Goal: Task Accomplishment & Management: Complete application form

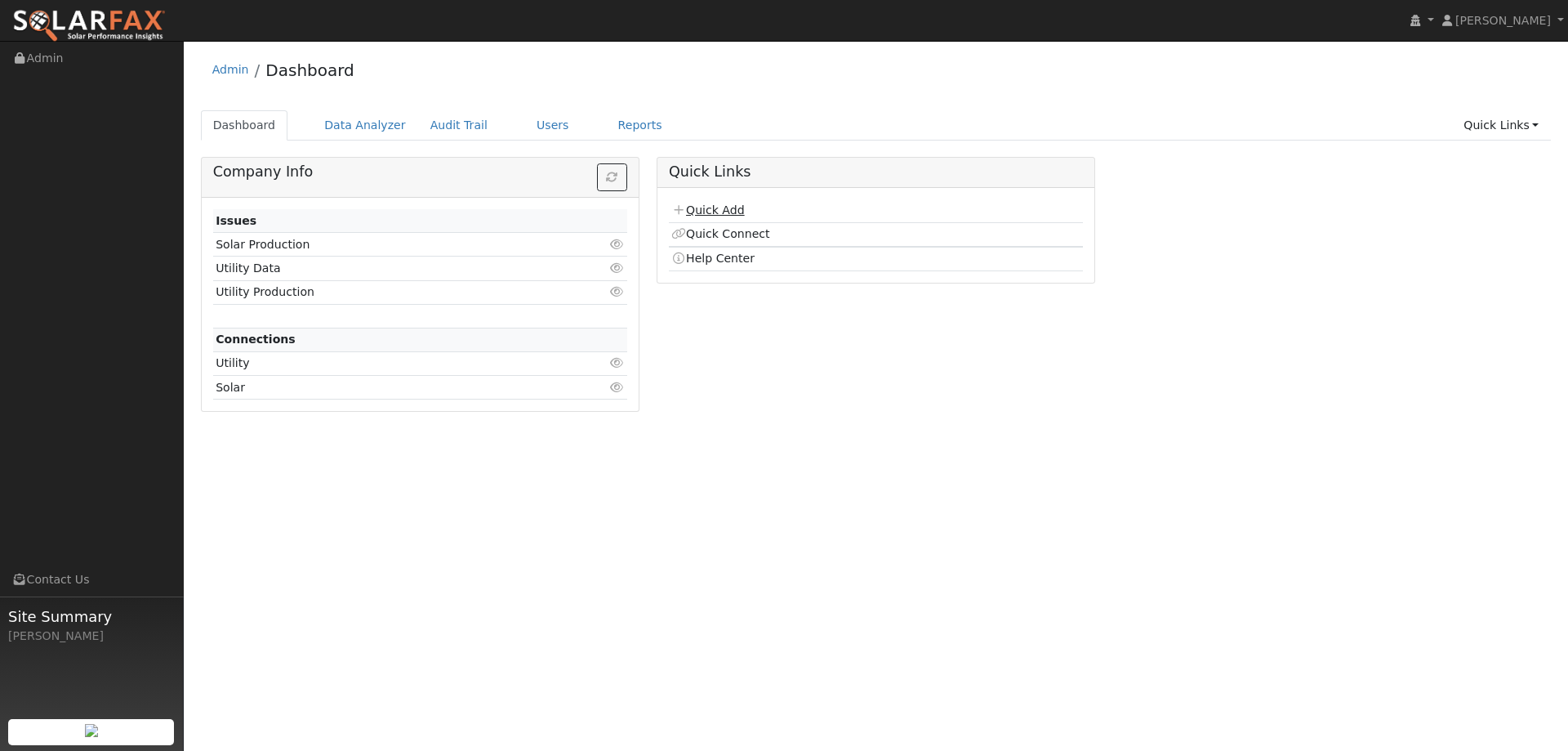
click at [706, 208] on link "Quick Add" at bounding box center [707, 209] width 73 height 13
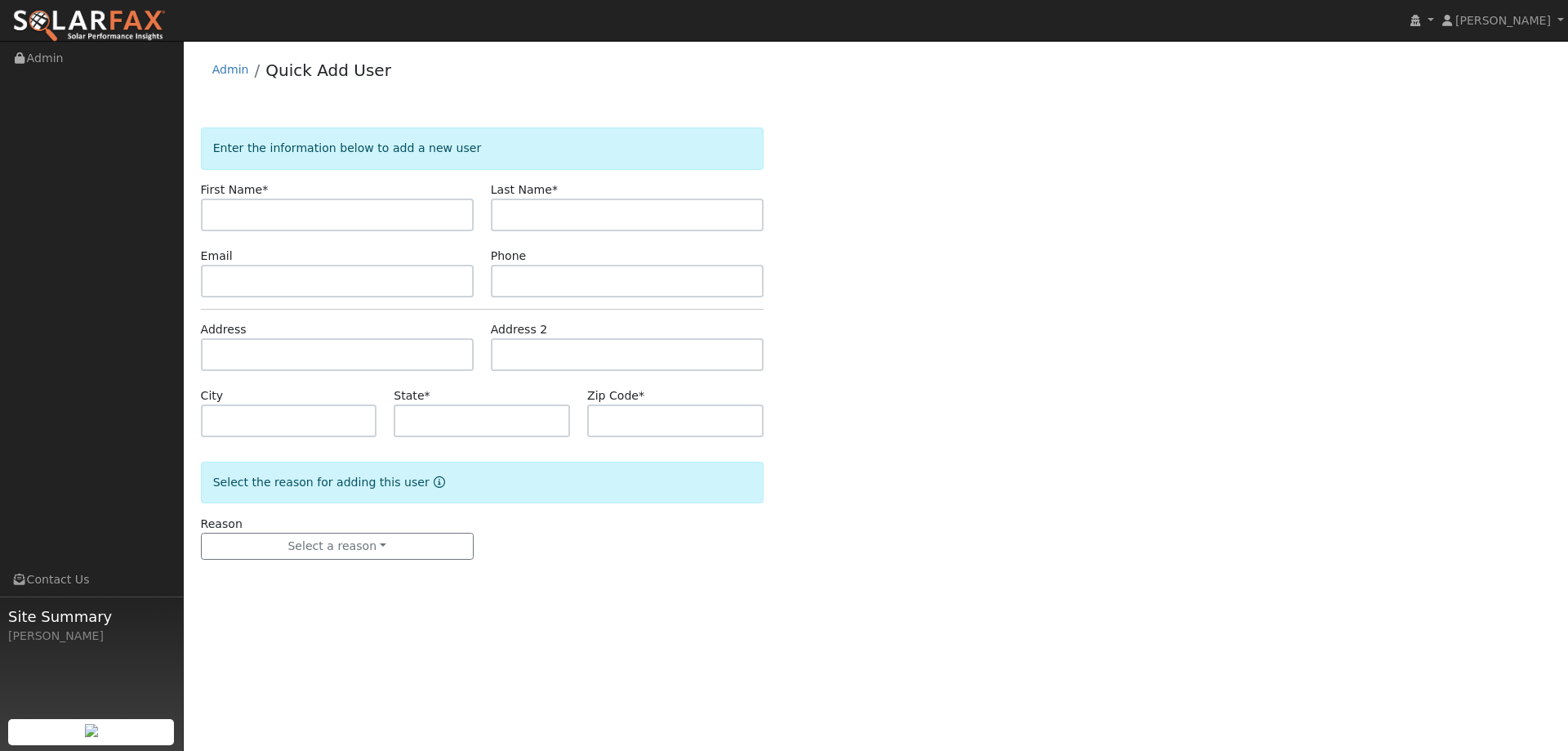
click at [329, 210] on input "text" at bounding box center [337, 214] width 273 height 32
type input "[PERSON_NAME]"
click at [534, 205] on input "text" at bounding box center [628, 214] width 273 height 32
type input "Poles"
click at [662, 279] on input "text" at bounding box center [628, 280] width 273 height 32
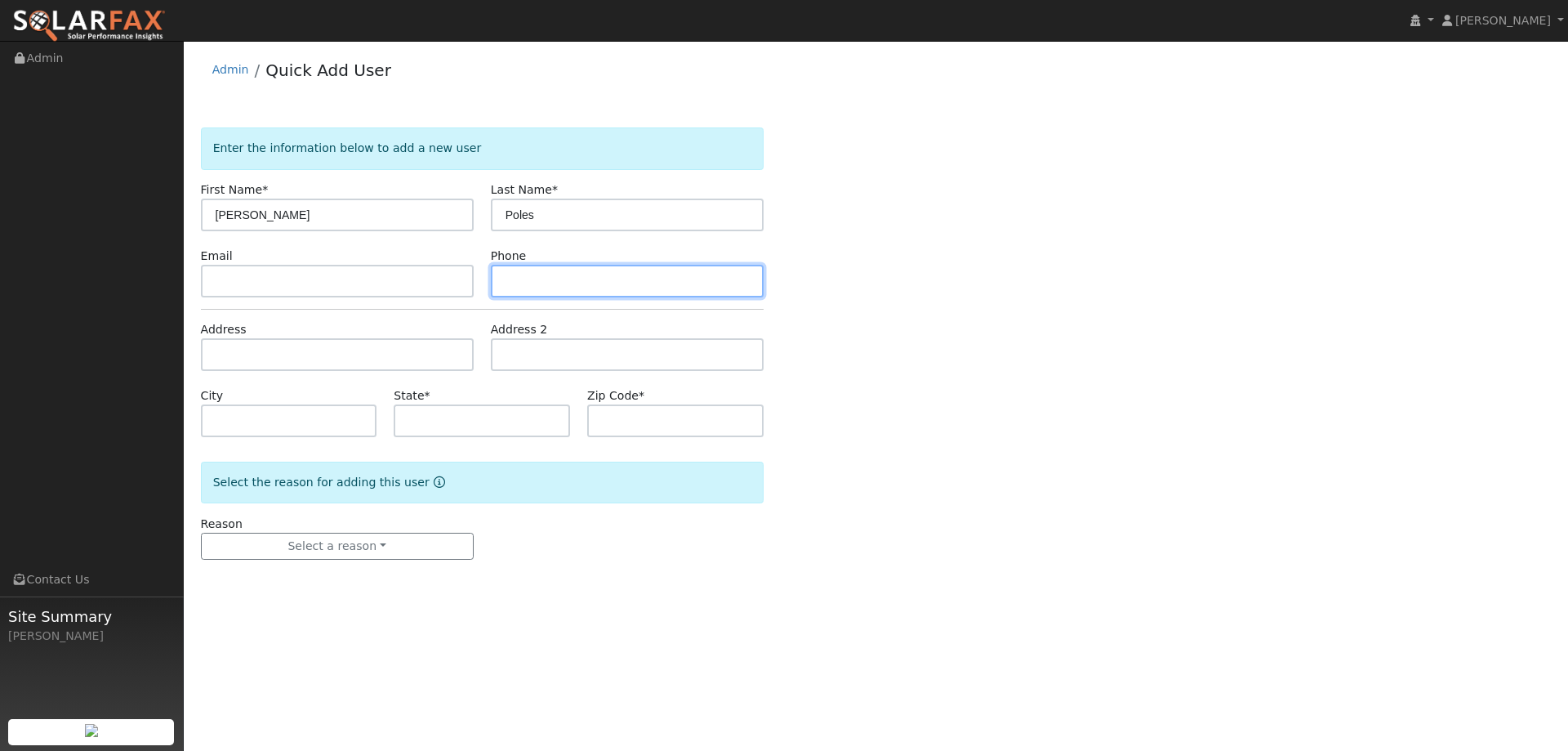
paste input "415) 819-8373"
click at [505, 282] on input "415) 819-8373" at bounding box center [628, 280] width 273 height 32
type input "(415) 819-8373"
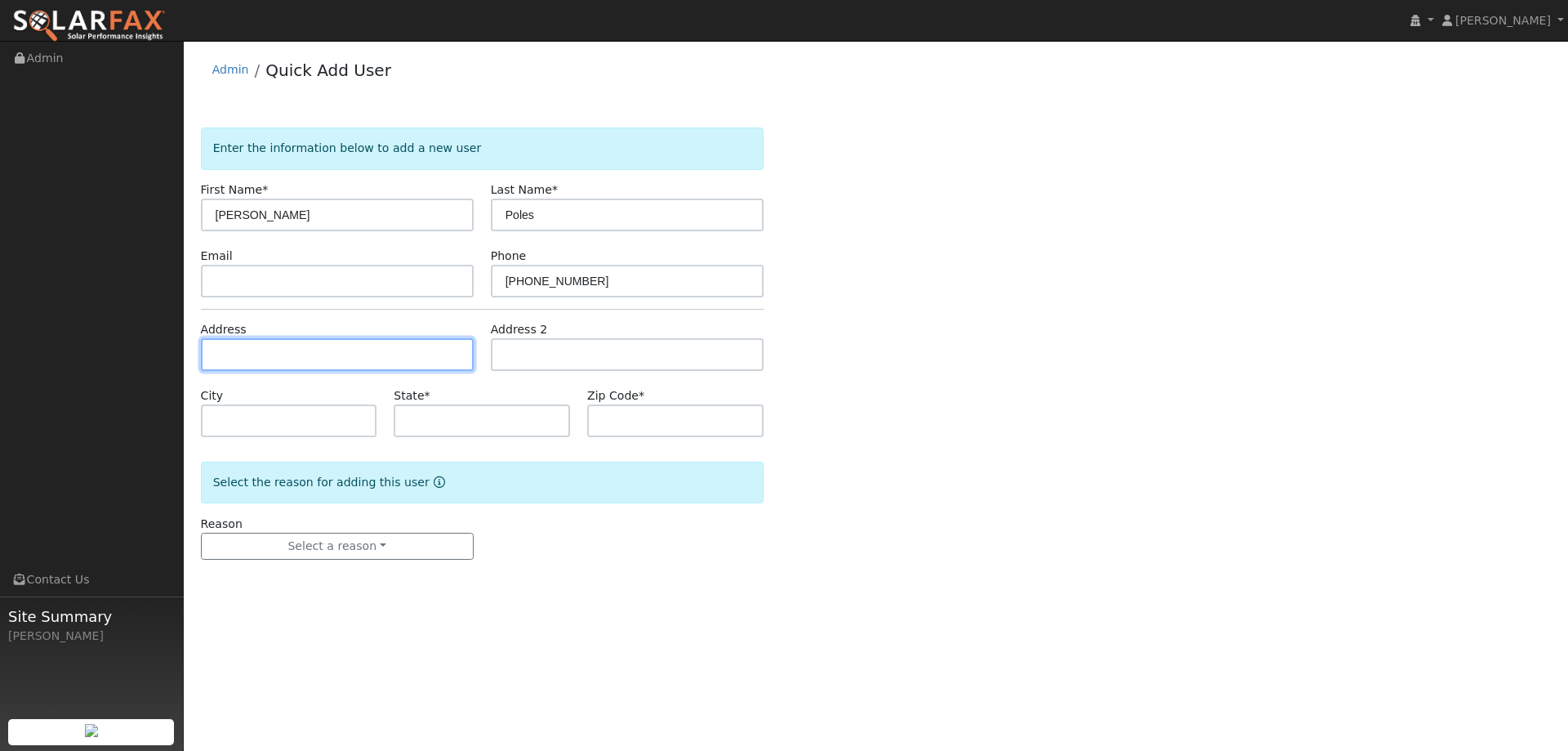
click at [401, 350] on input "text" at bounding box center [337, 354] width 273 height 32
paste input "2052 San Angelo St"
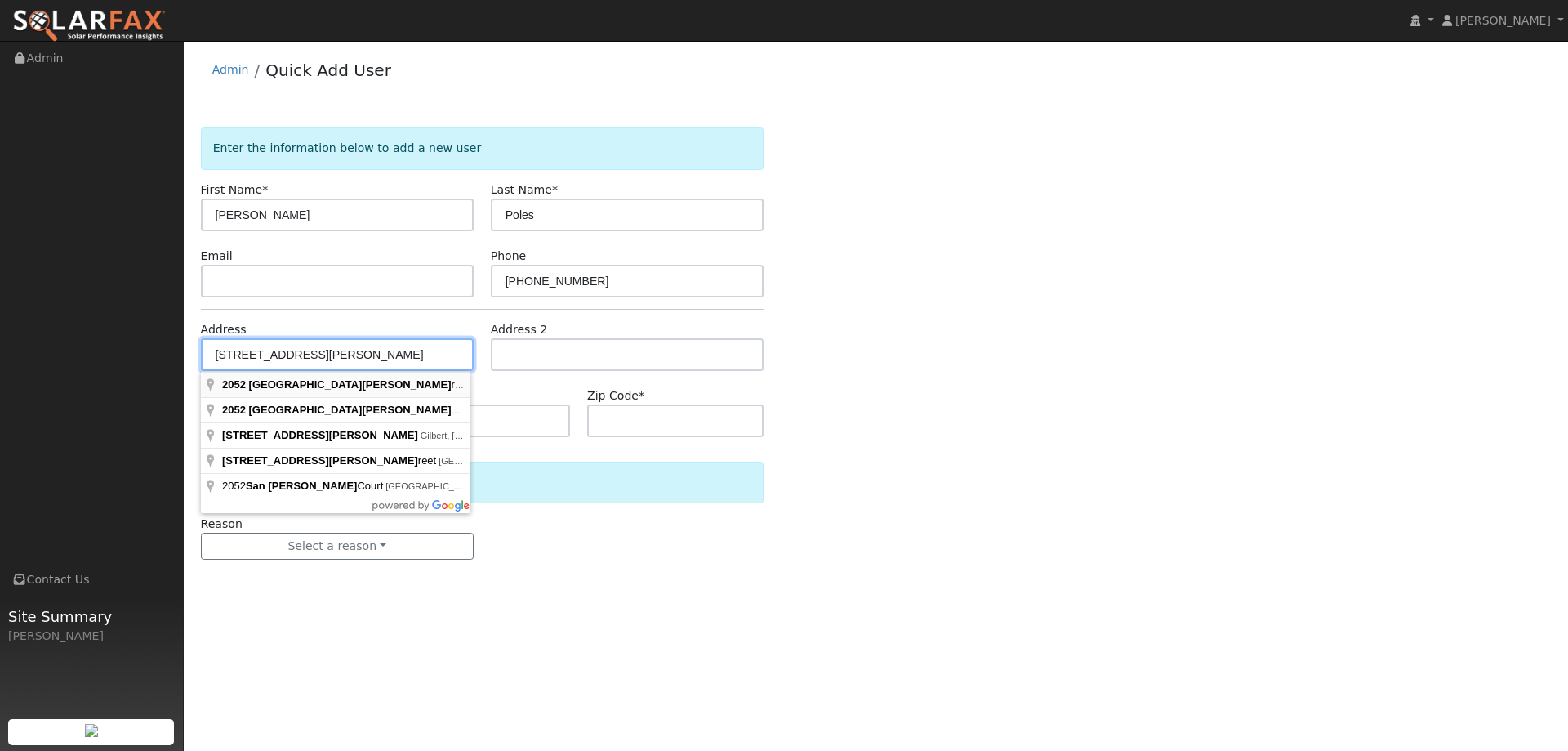
type input "2052 San Angelo Street"
type input "Fairfield"
type input "CA"
type input "94533"
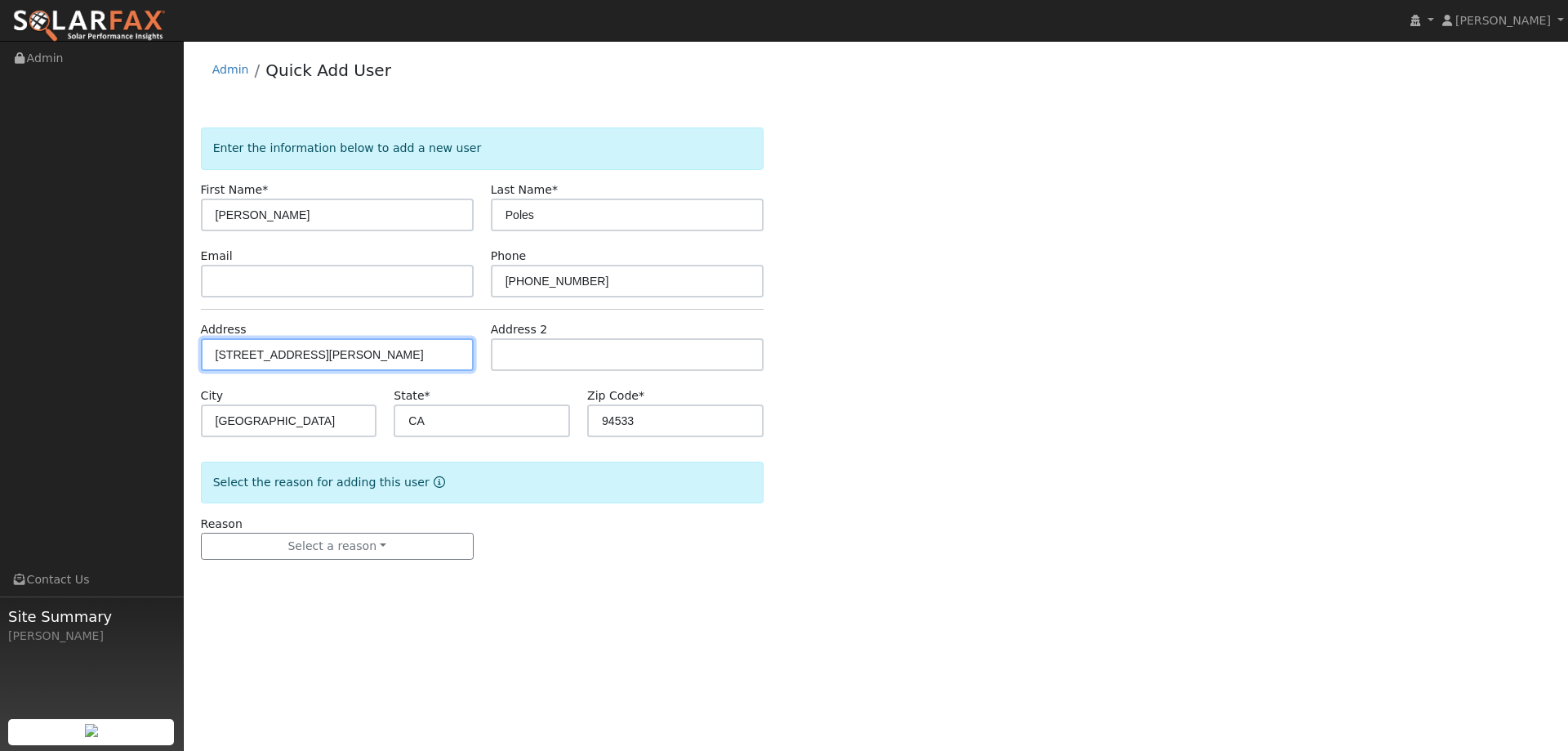
click at [404, 349] on input "2052 San Angelo Street" at bounding box center [337, 354] width 273 height 32
click at [403, 349] on input "2052 San Angelo Street" at bounding box center [337, 354] width 273 height 32
drag, startPoint x: 368, startPoint y: 357, endPoint x: 142, endPoint y: 340, distance: 226.6
click at [142, 347] on div "installed Lilliana Cruz Lilliana Cruz Profile My Company Help Center Terms Of S…" at bounding box center [784, 396] width 1568 height 710
paste input "2052 San Angelo St"
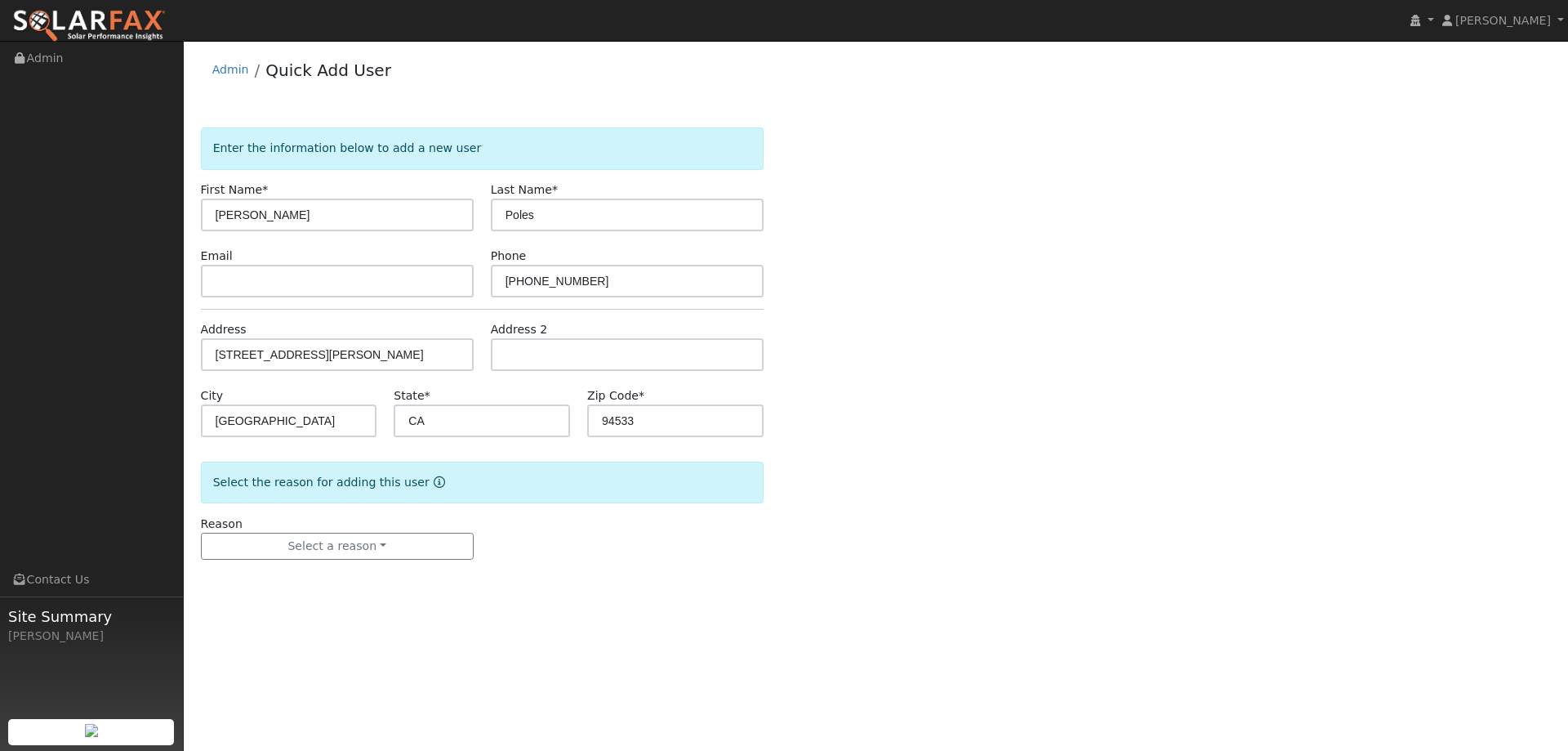
drag, startPoint x: 303, startPoint y: 386, endPoint x: 301, endPoint y: 433, distance: 47.0
type input "[STREET_ADDRESS][PERSON_NAME]"
click at [311, 542] on button "Select a reason" at bounding box center [337, 547] width 273 height 28
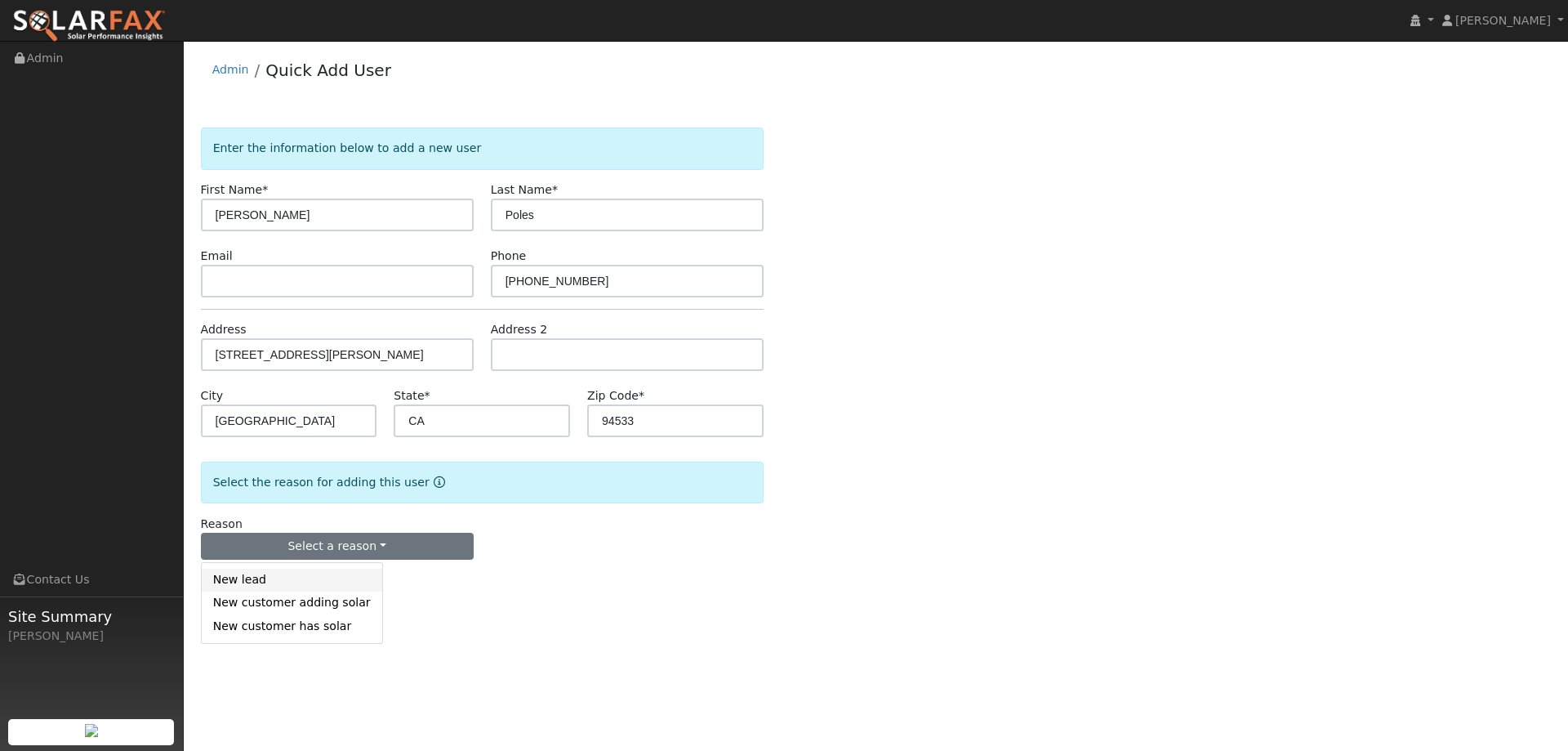
click at [283, 590] on link "New lead" at bounding box center [292, 580] width 181 height 23
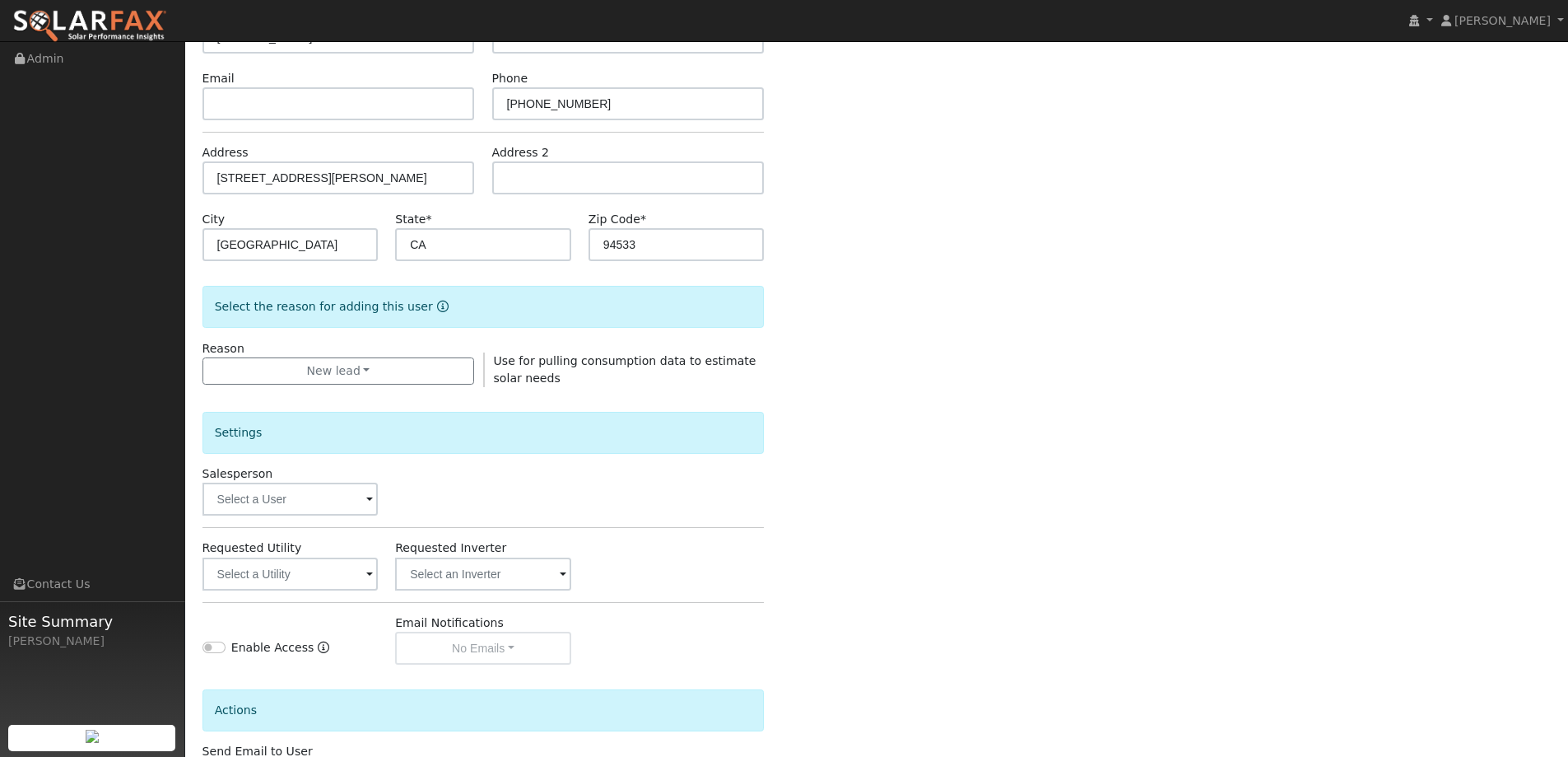
scroll to position [310, 0]
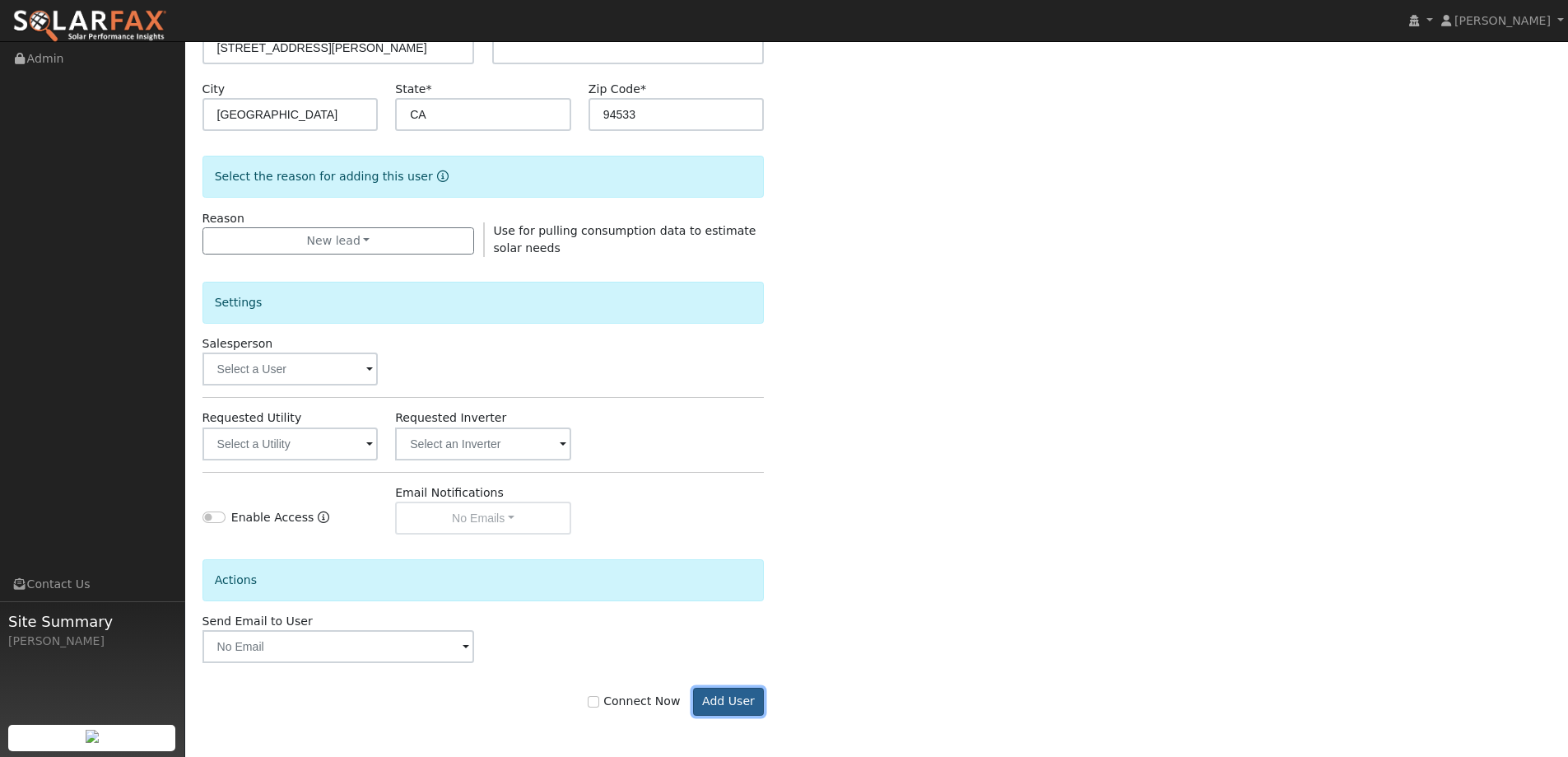
click at [704, 703] on button "Add User" at bounding box center [729, 702] width 71 height 28
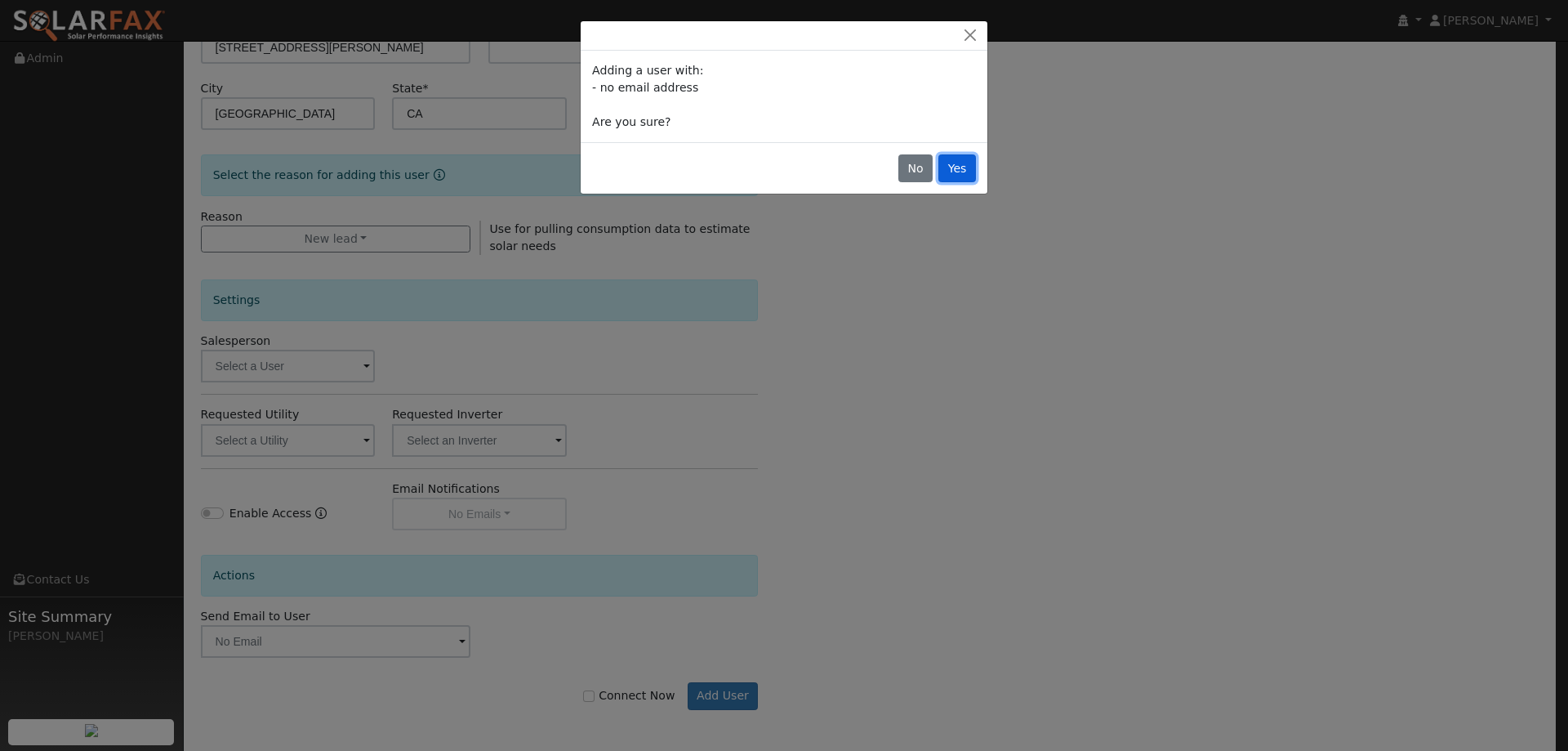
click at [962, 162] on button "Yes" at bounding box center [957, 168] width 37 height 28
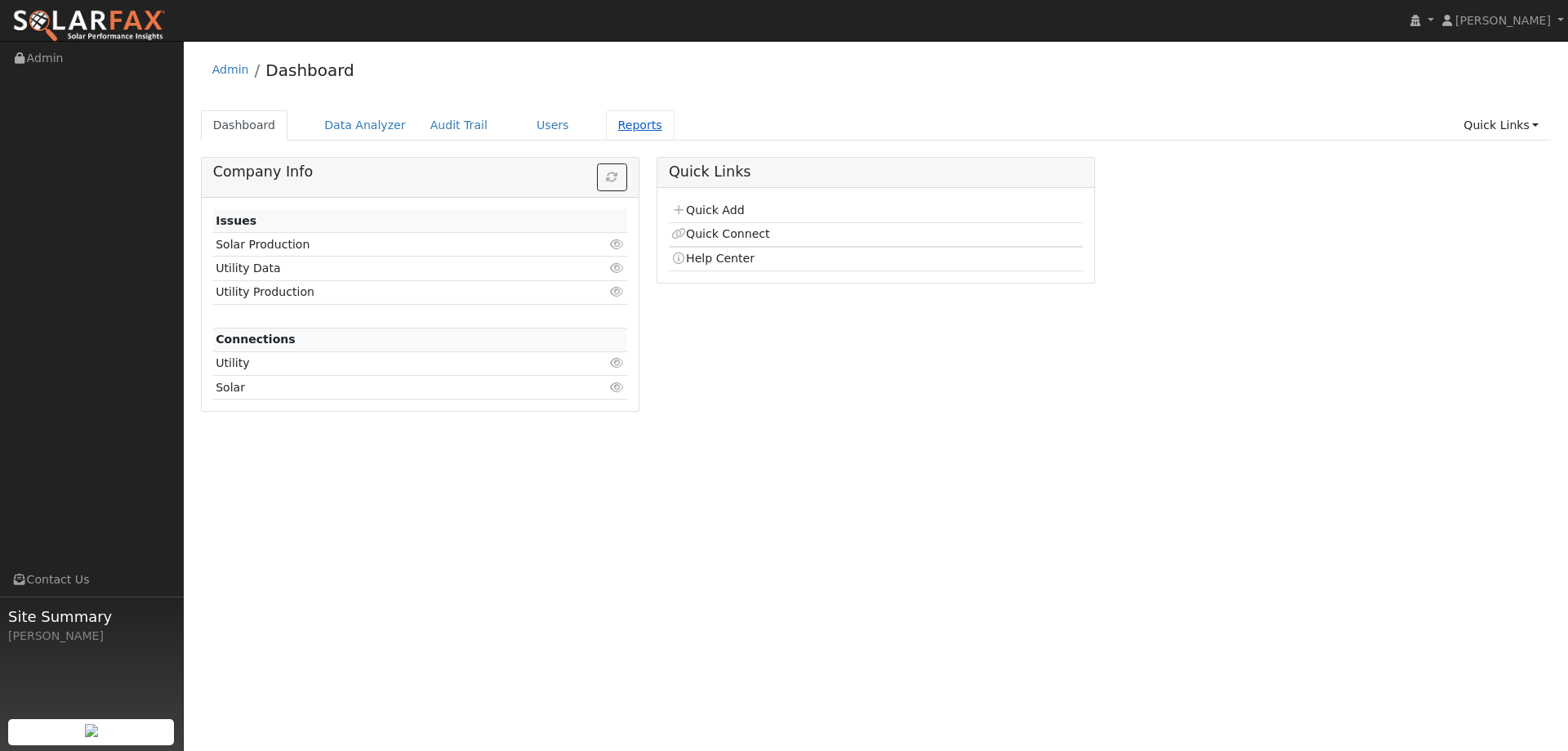
click at [629, 138] on link "Reports" at bounding box center [641, 125] width 69 height 30
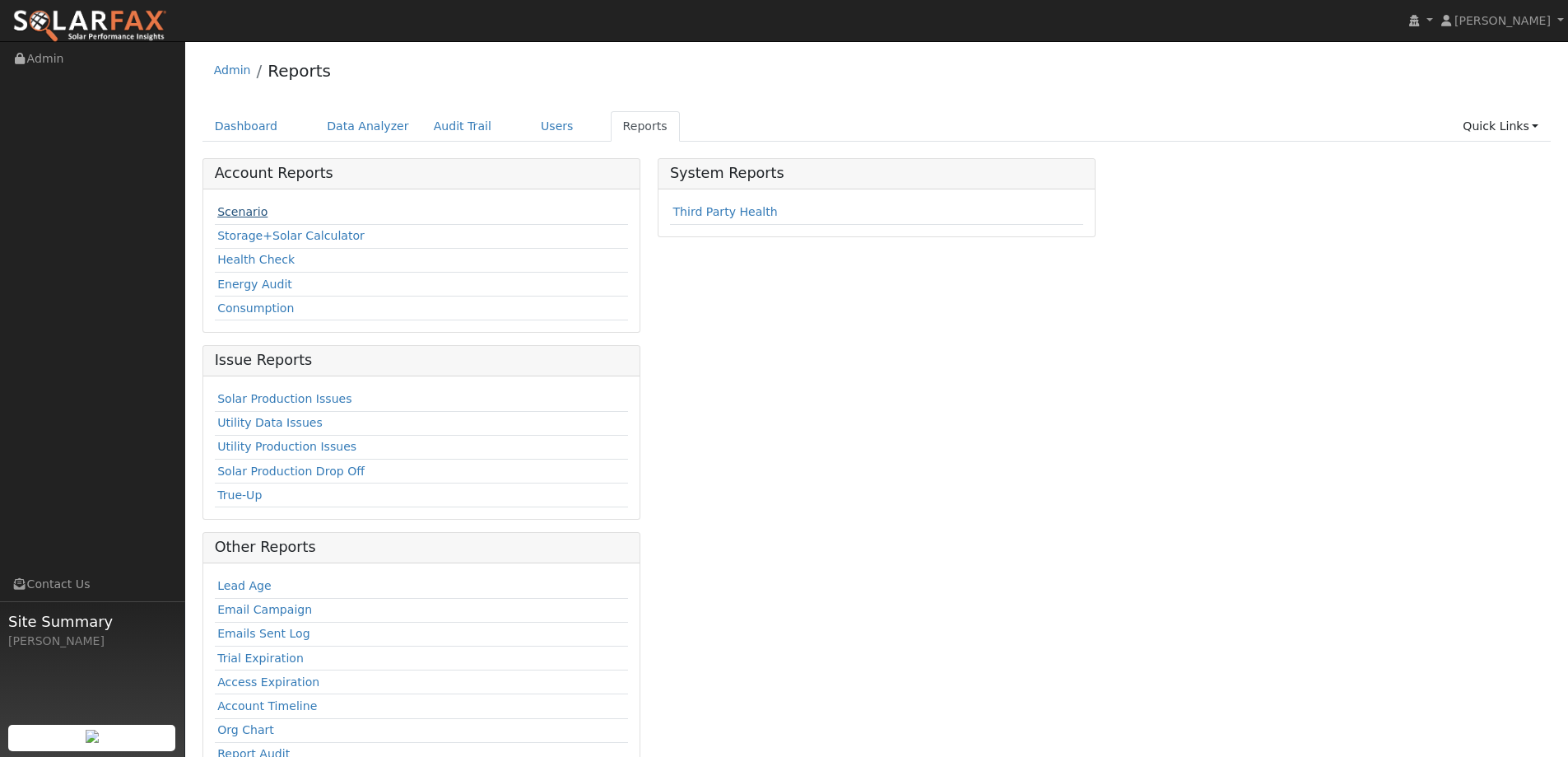
click at [249, 213] on link "Scenario" at bounding box center [242, 211] width 51 height 13
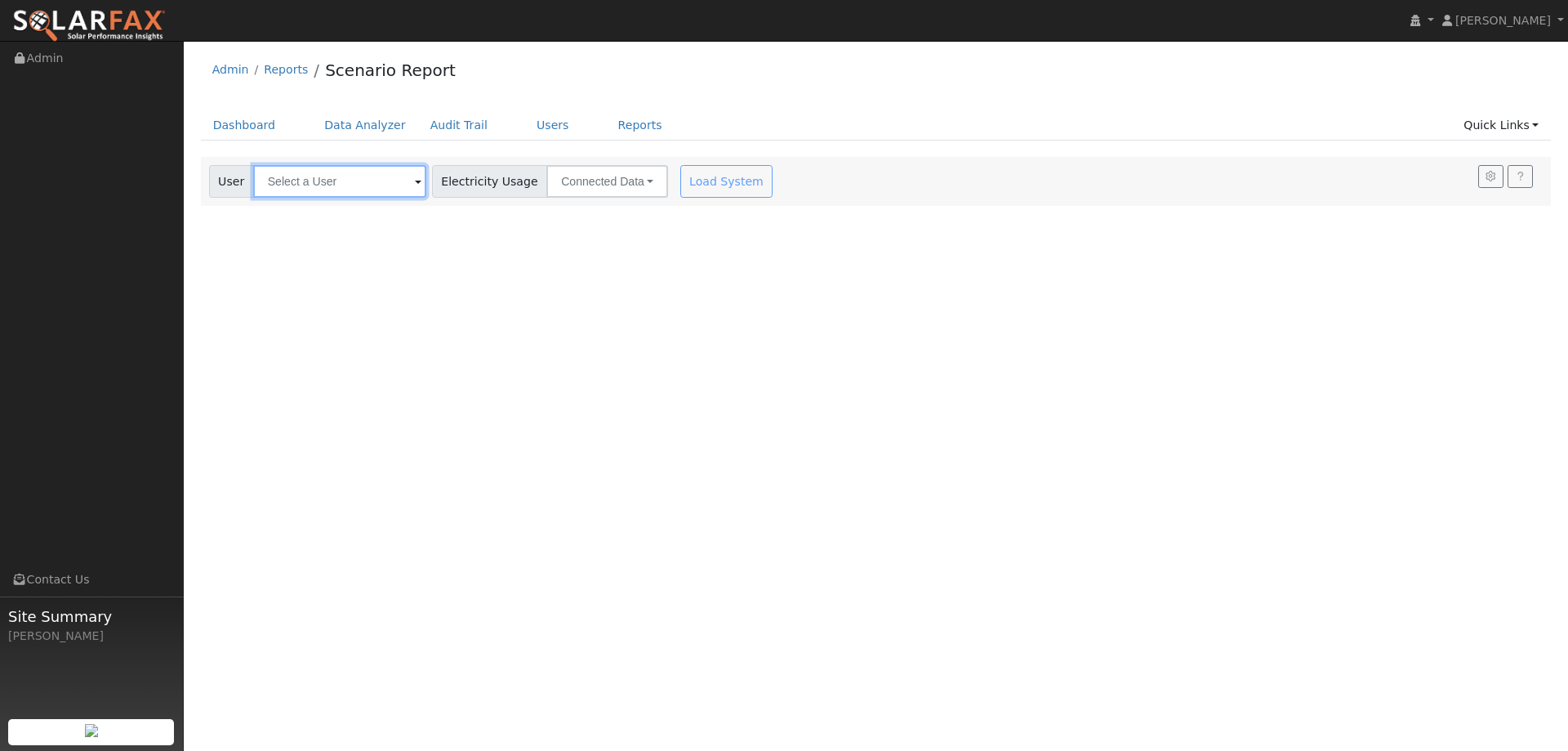
click at [285, 176] on input "text" at bounding box center [340, 181] width 173 height 32
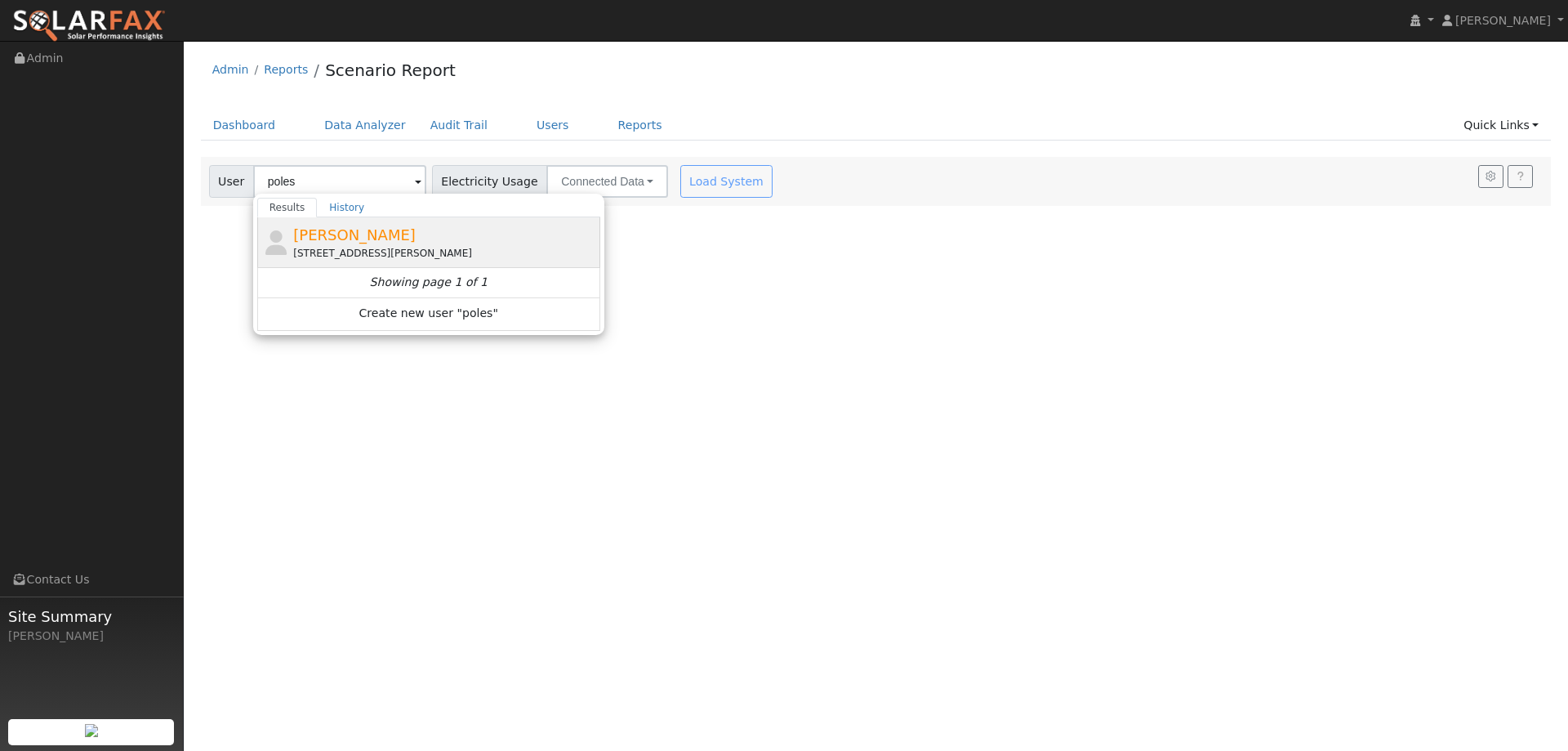
click at [461, 244] on div "[PERSON_NAME] [STREET_ADDRESS][PERSON_NAME]" at bounding box center [444, 242] width 303 height 36
type input "[PERSON_NAME]"
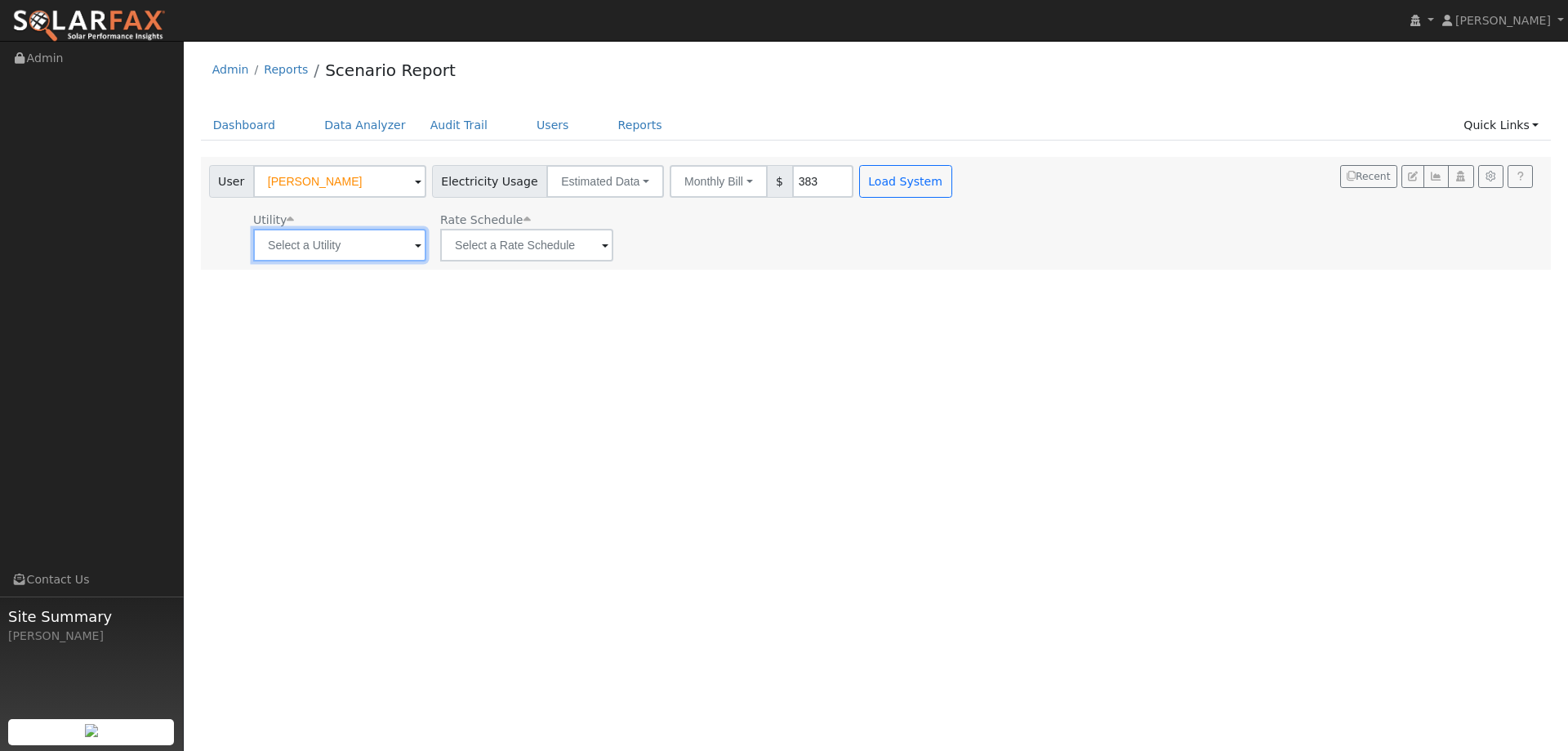
click at [304, 245] on input "text" at bounding box center [340, 245] width 173 height 32
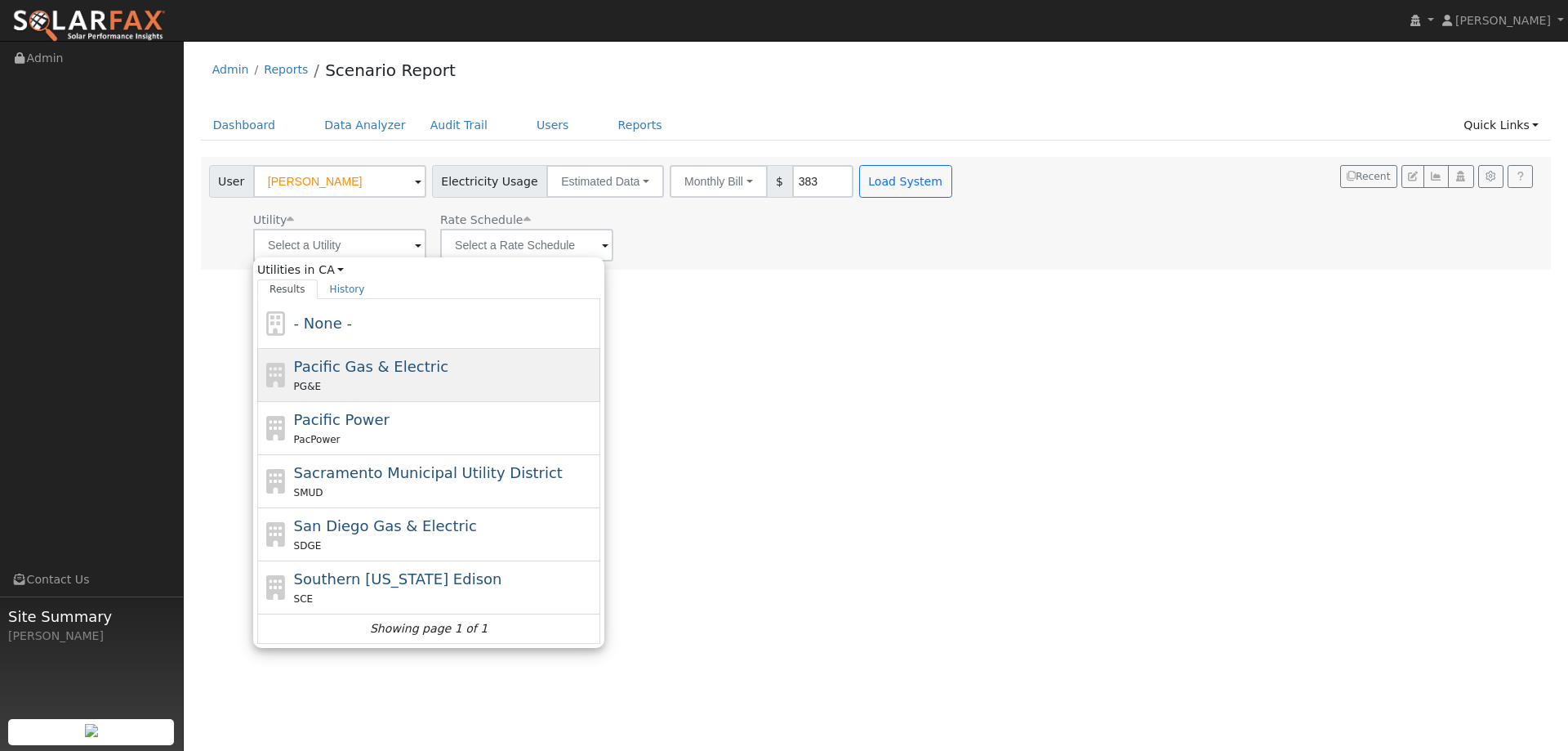
drag, startPoint x: 397, startPoint y: 375, endPoint x: 474, endPoint y: 292, distance: 113.2
click at [397, 370] on span "Pacific Gas & Electric" at bounding box center [370, 366] width 154 height 17
type input "Pacific Gas & Electric"
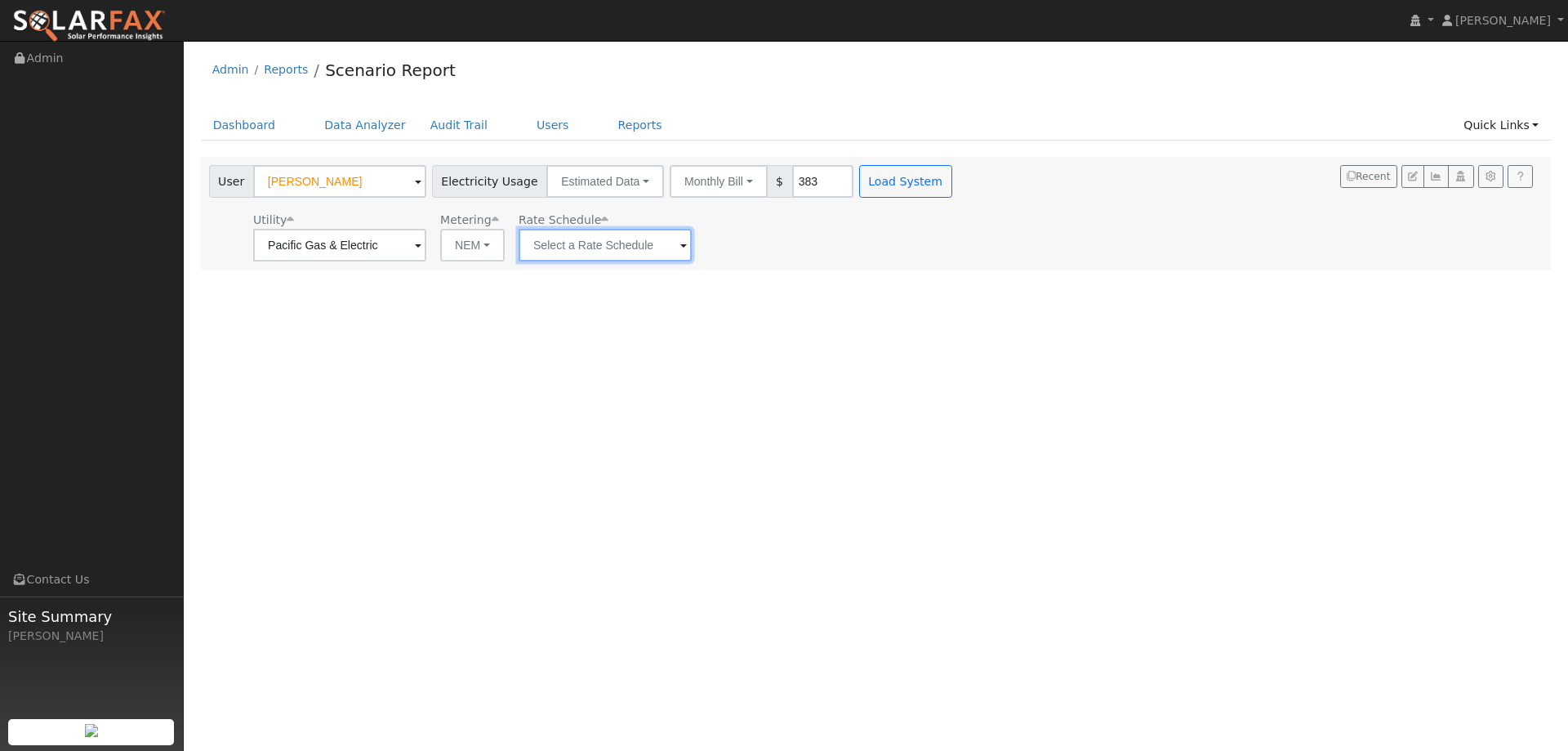
click at [534, 244] on input "text" at bounding box center [605, 245] width 173 height 32
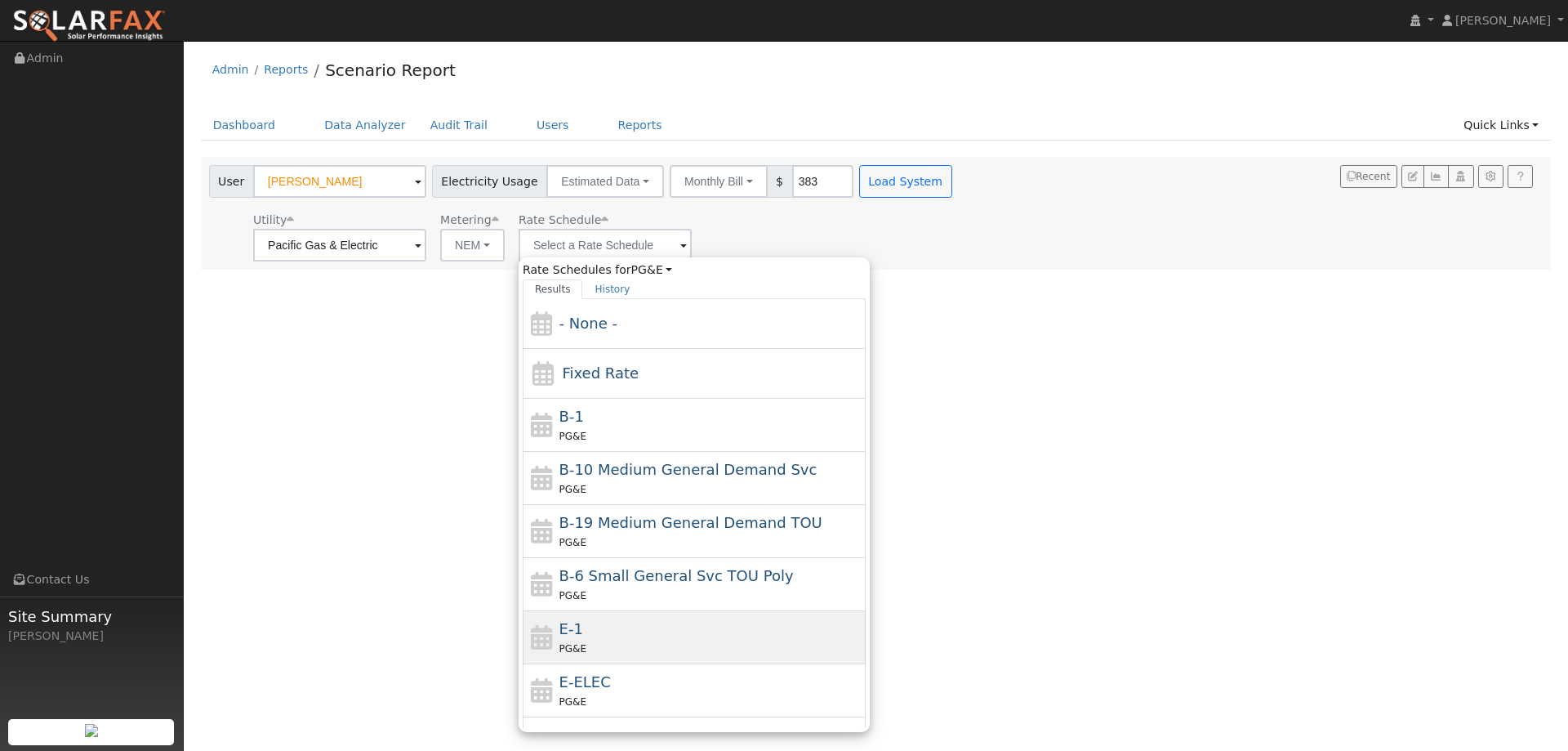
click at [592, 618] on div "E-1 PG&E" at bounding box center [710, 637] width 303 height 39
type input "E-1"
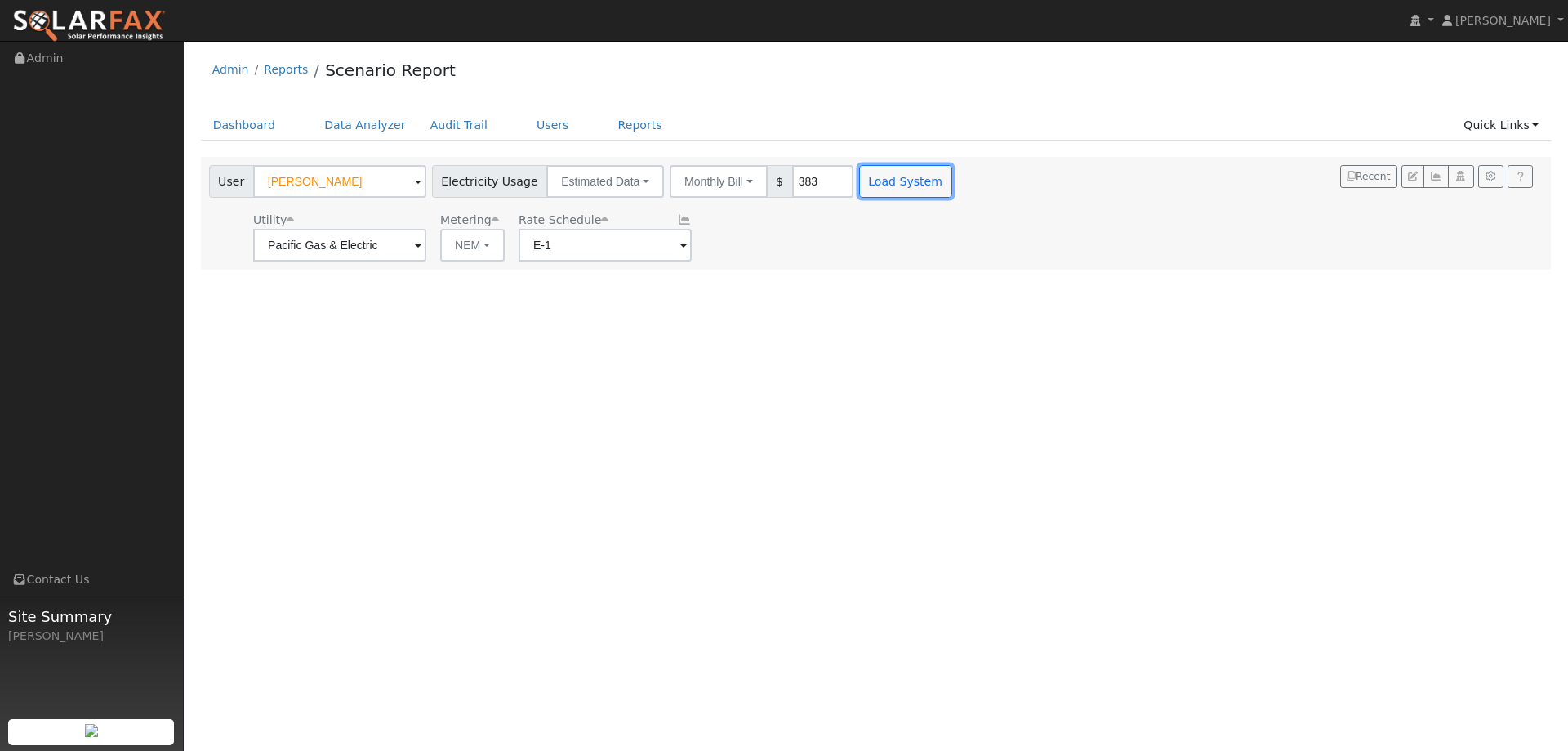
click at [884, 179] on button "Load System" at bounding box center [905, 181] width 93 height 32
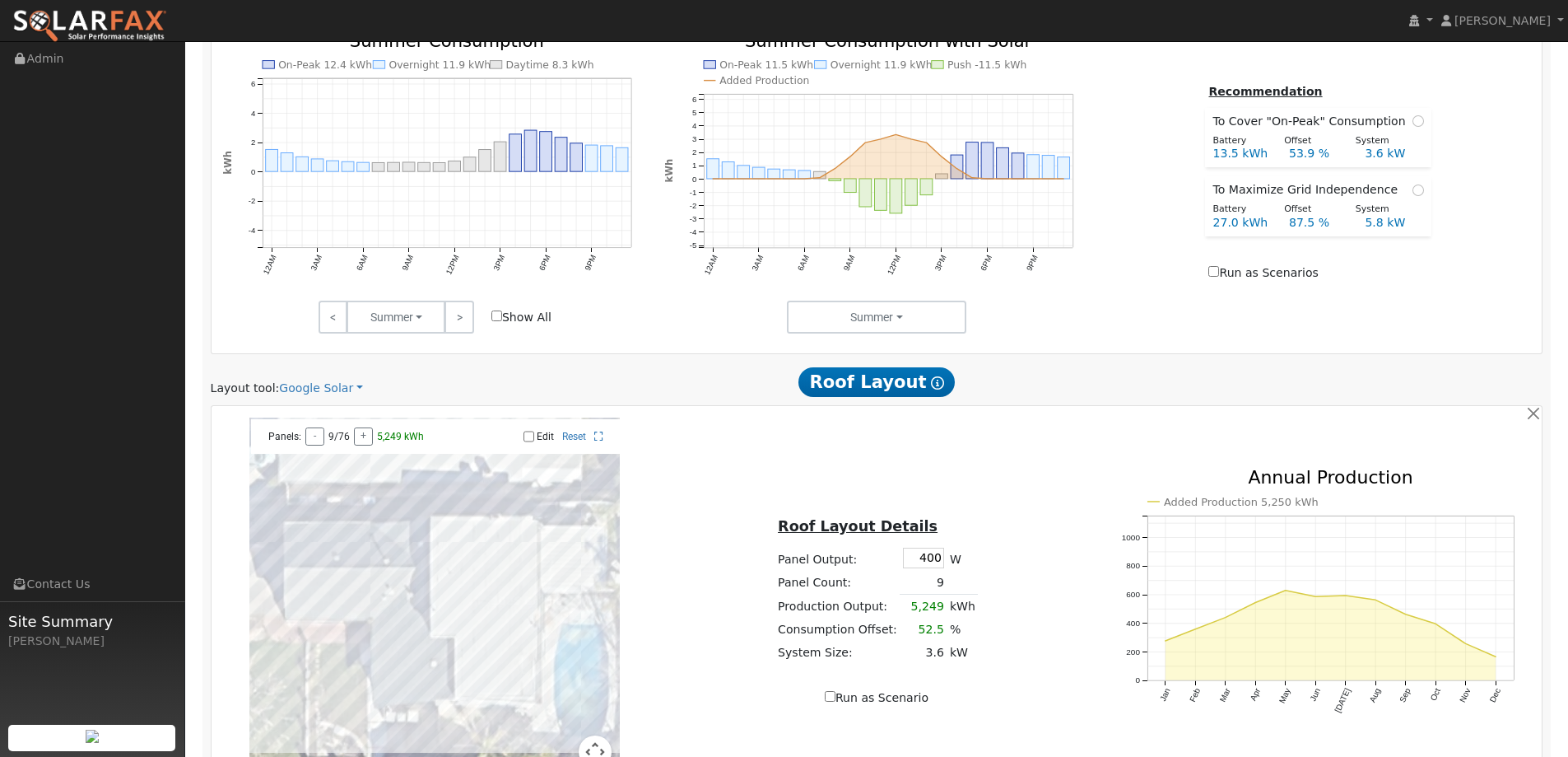
scroll to position [906, 0]
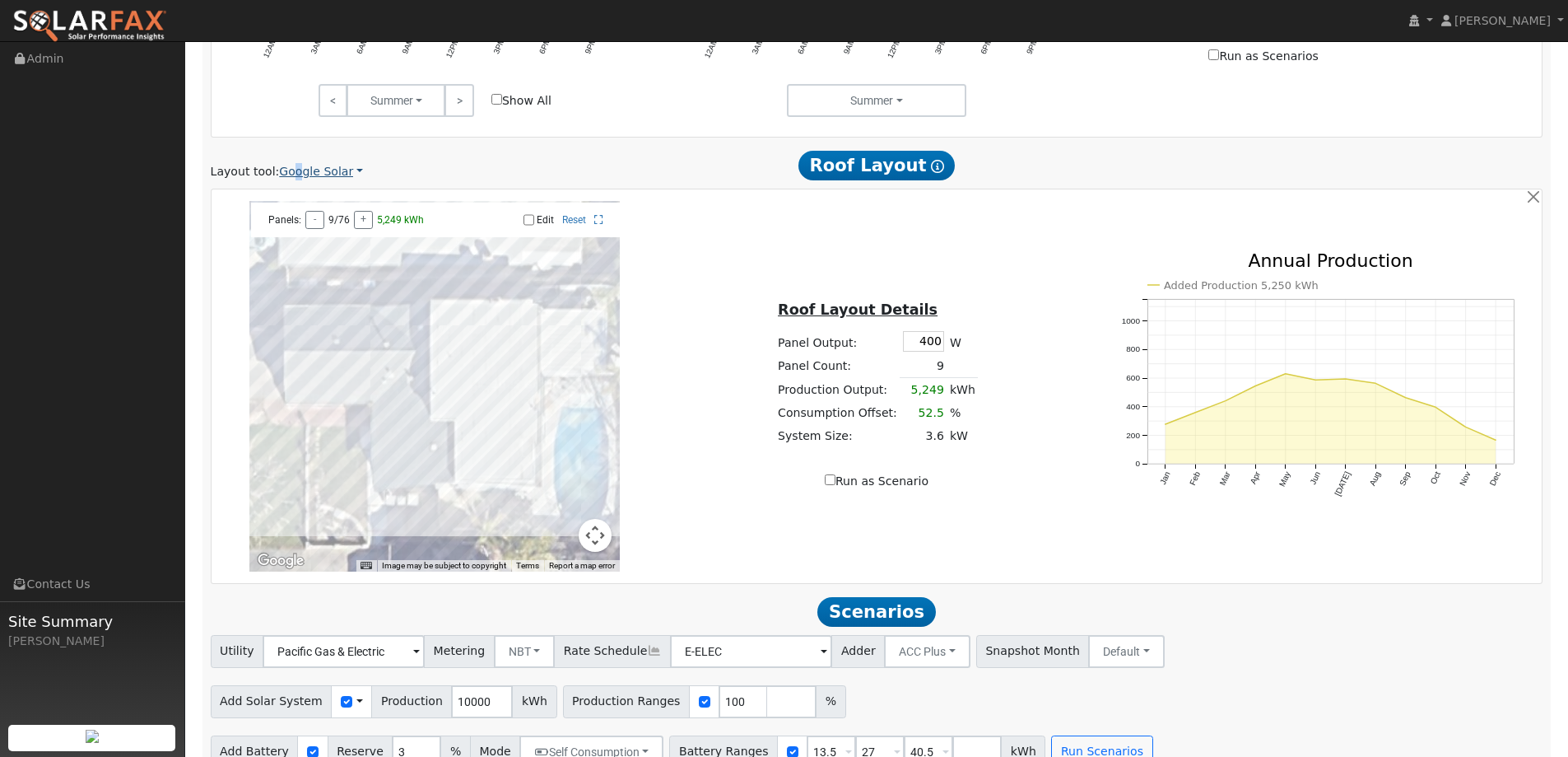
click at [292, 168] on link "Google Solar" at bounding box center [321, 171] width 84 height 17
click at [334, 253] on link "Aurora" at bounding box center [333, 247] width 115 height 23
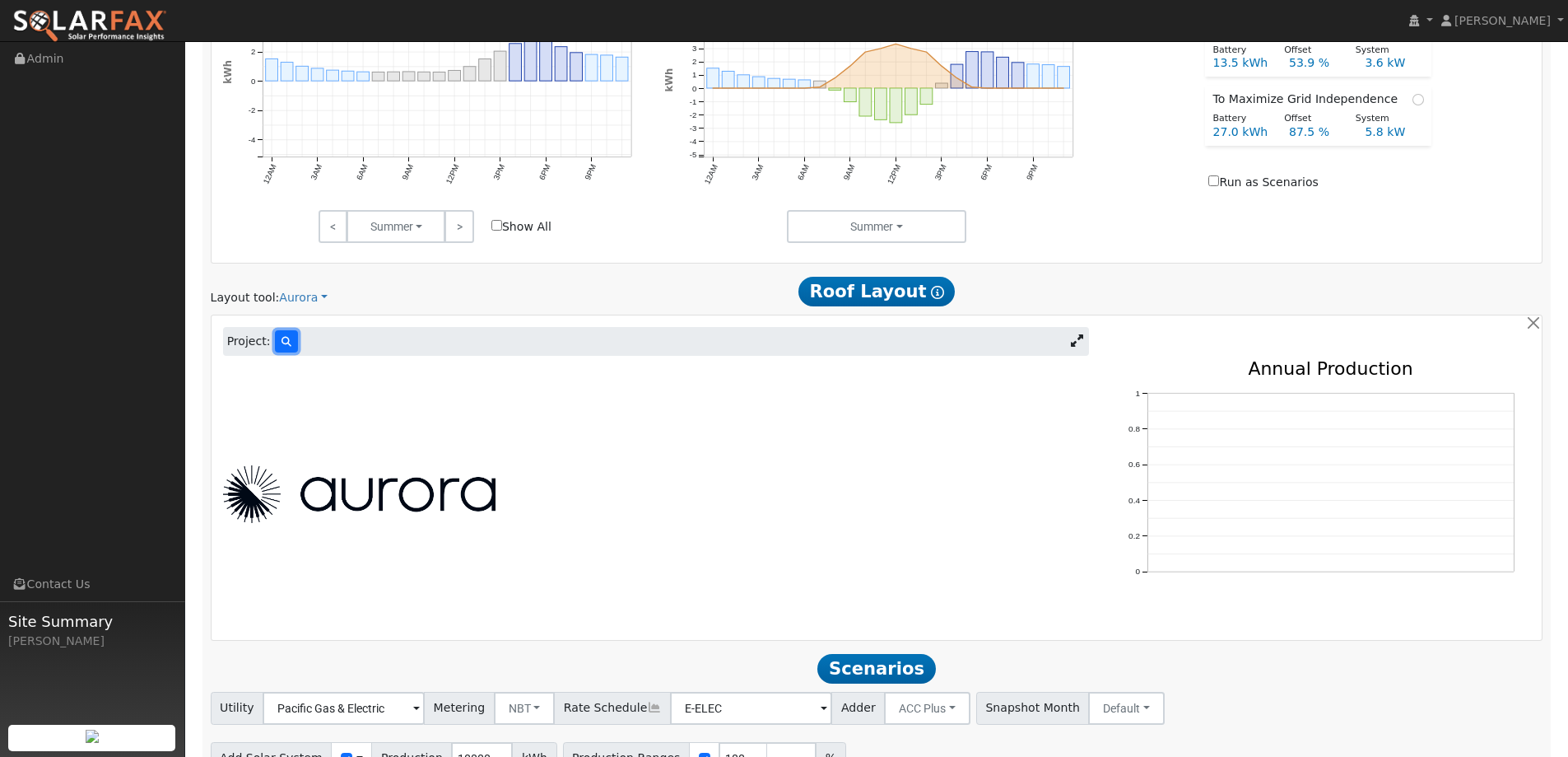
click at [284, 343] on icon at bounding box center [286, 342] width 10 height 10
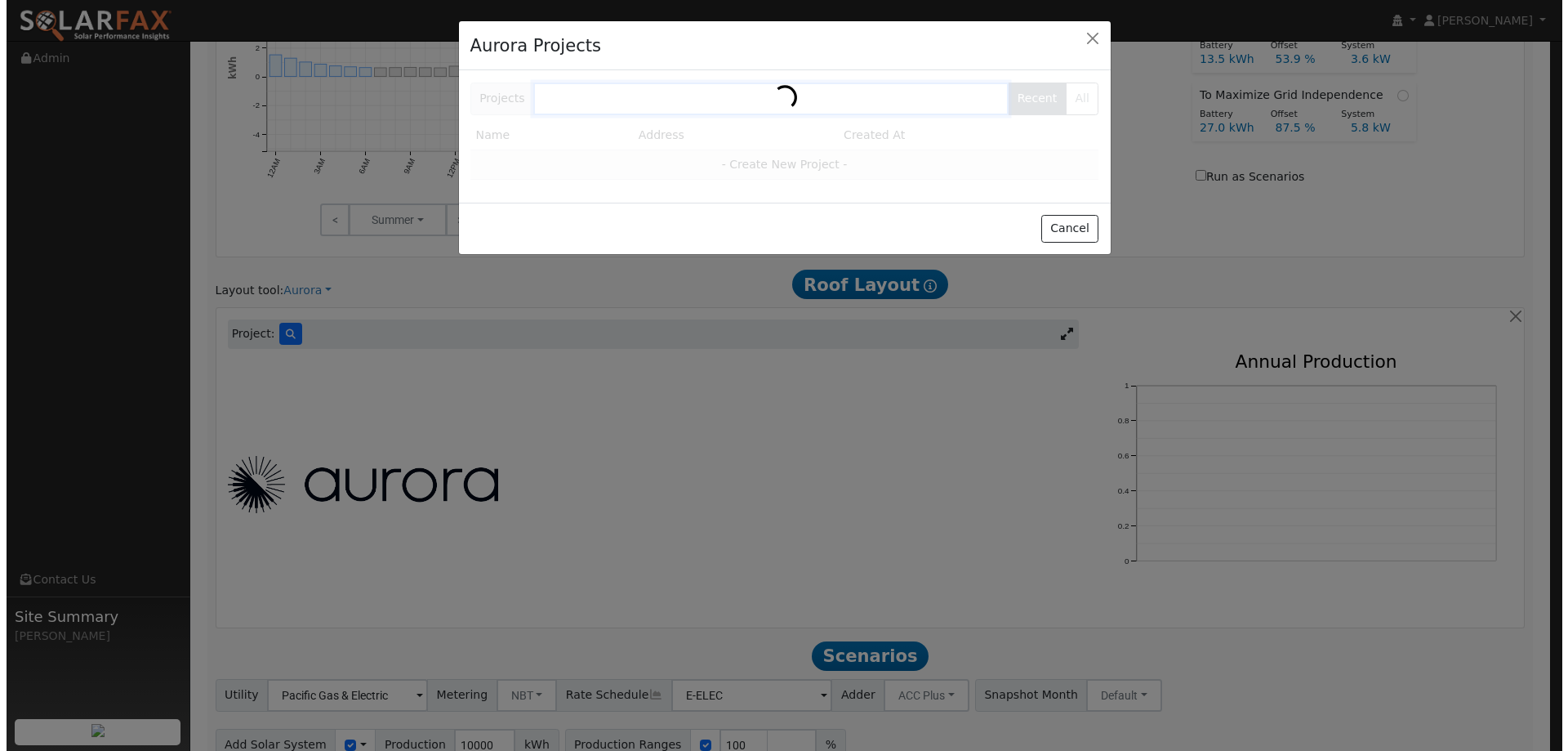
scroll to position [776, 0]
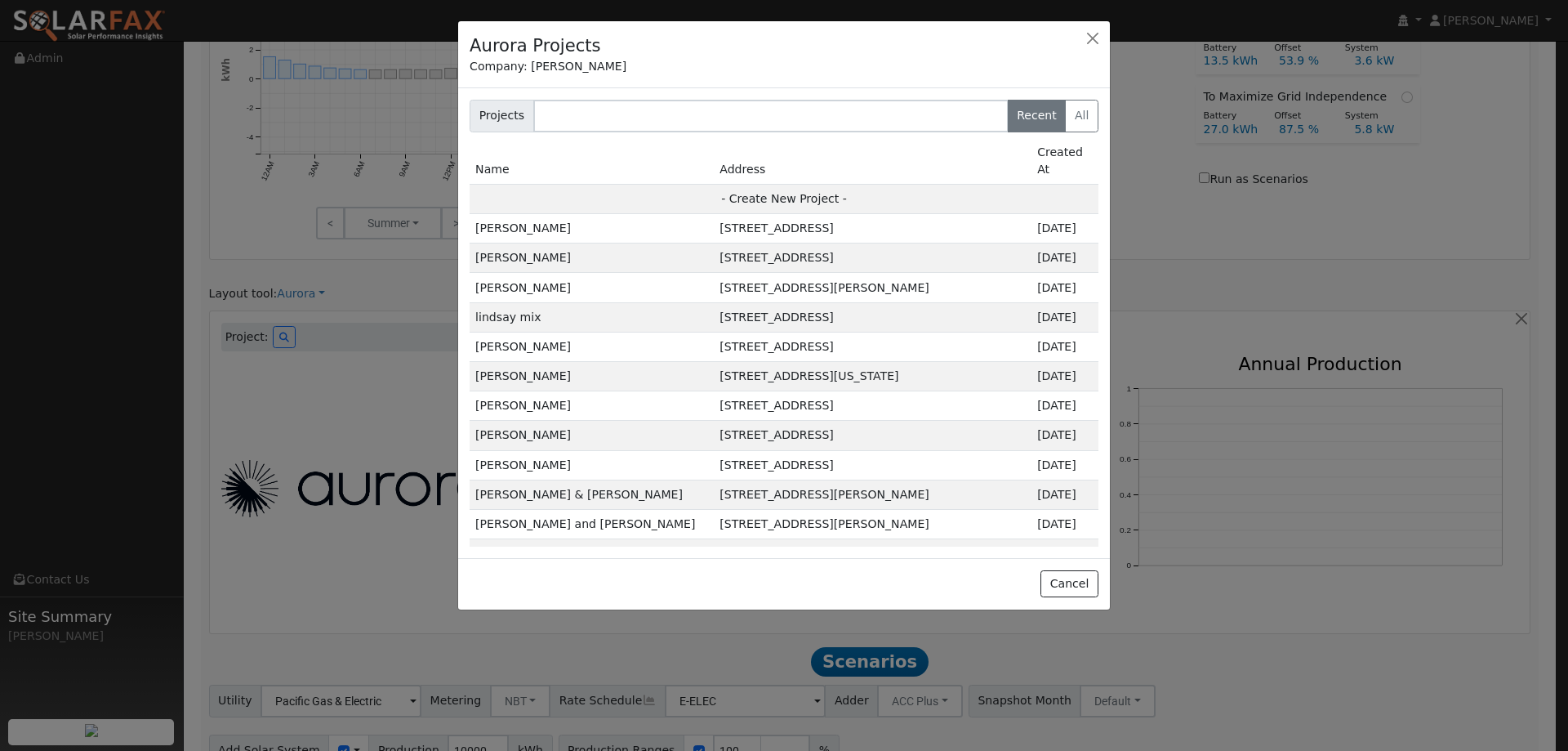
drag, startPoint x: 552, startPoint y: 152, endPoint x: 558, endPoint y: 162, distance: 11.7
click at [552, 153] on td "Name" at bounding box center [591, 160] width 245 height 46
click at [802, 184] on td "- Create New Project -" at bounding box center [784, 199] width 629 height 29
type input "Derrick Poles"
type input "2052 San Angelo Street"
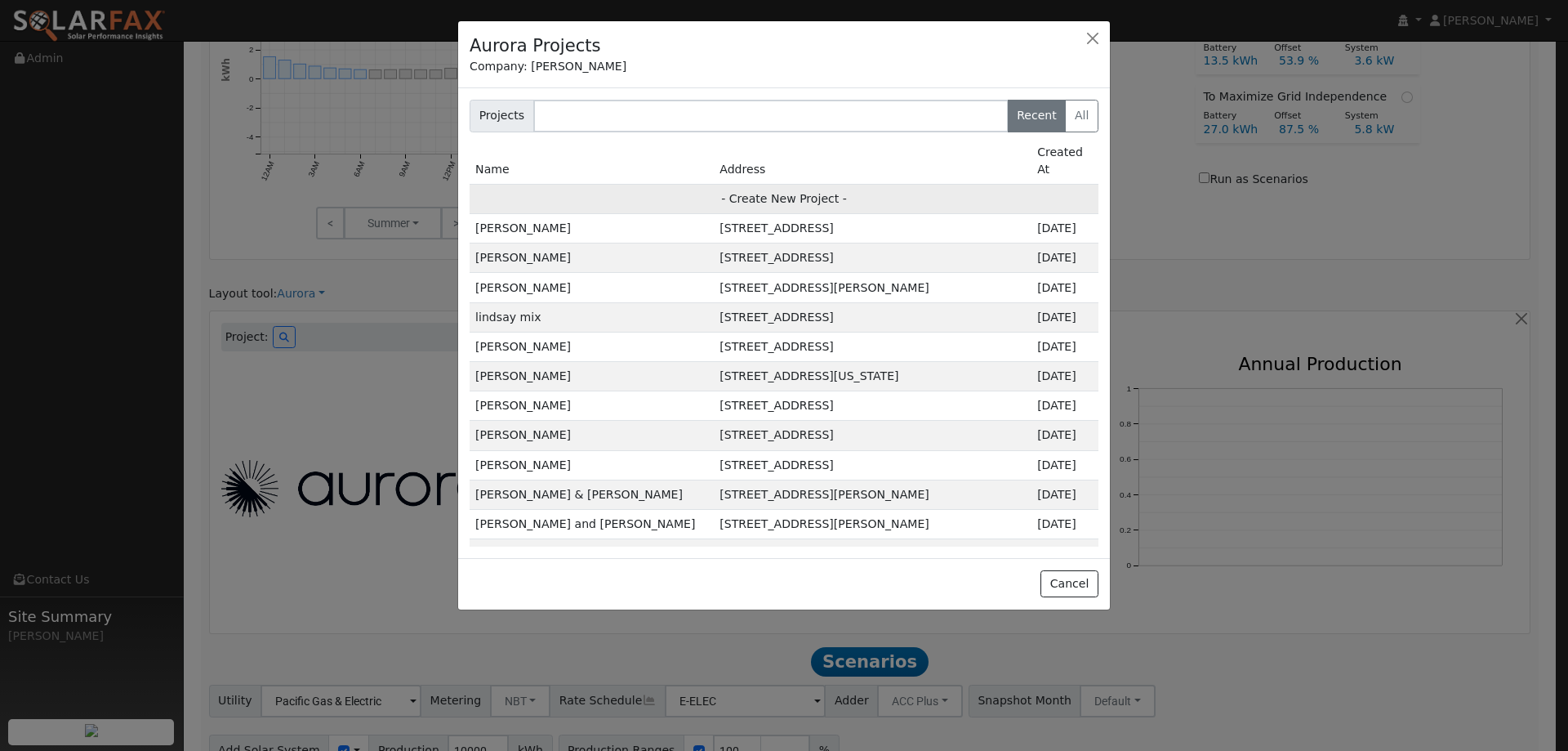
type input "Fairfield"
type input "CA"
type input "94533"
type input "Design"
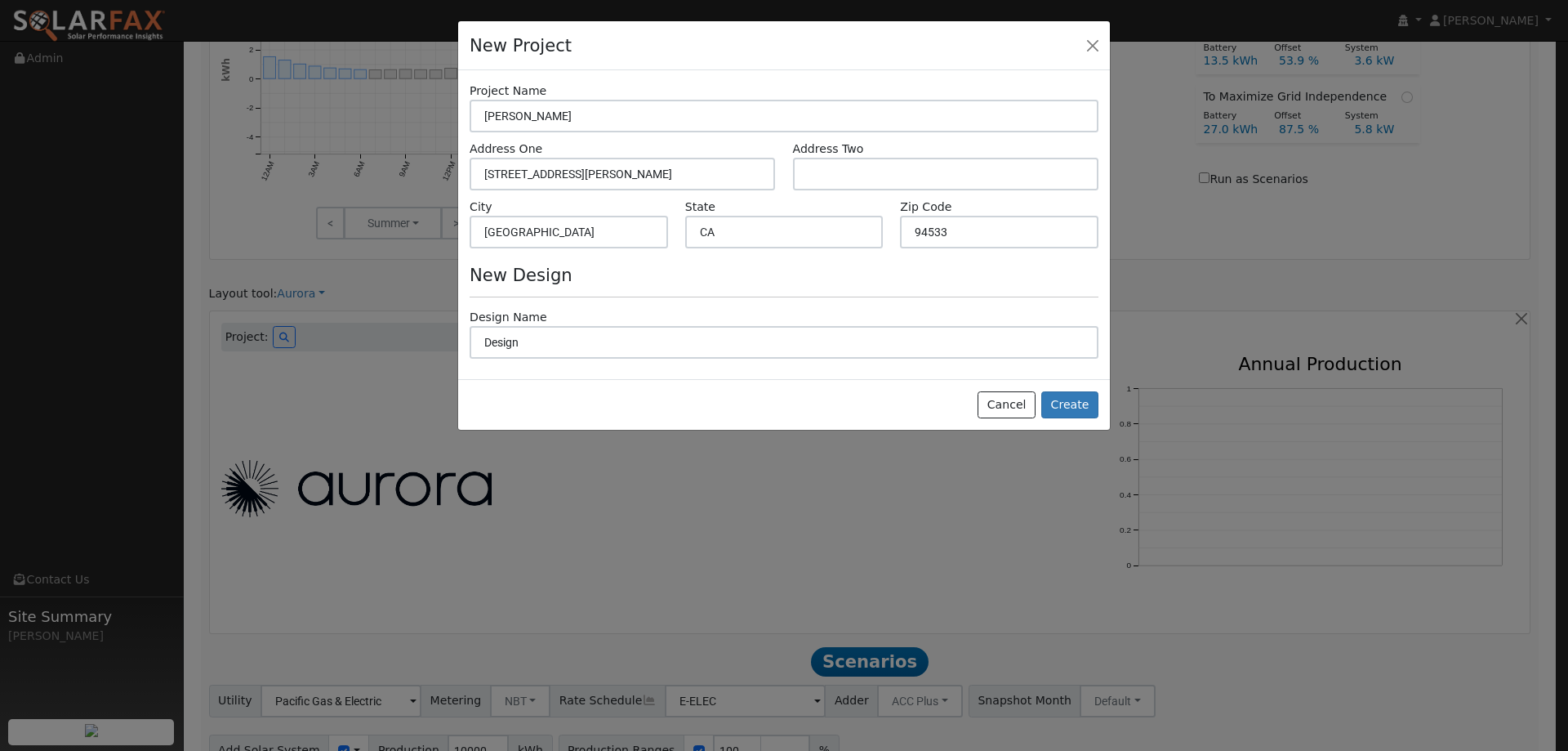
scroll to position [777, 0]
click at [1095, 404] on button "Create" at bounding box center [1070, 405] width 57 height 28
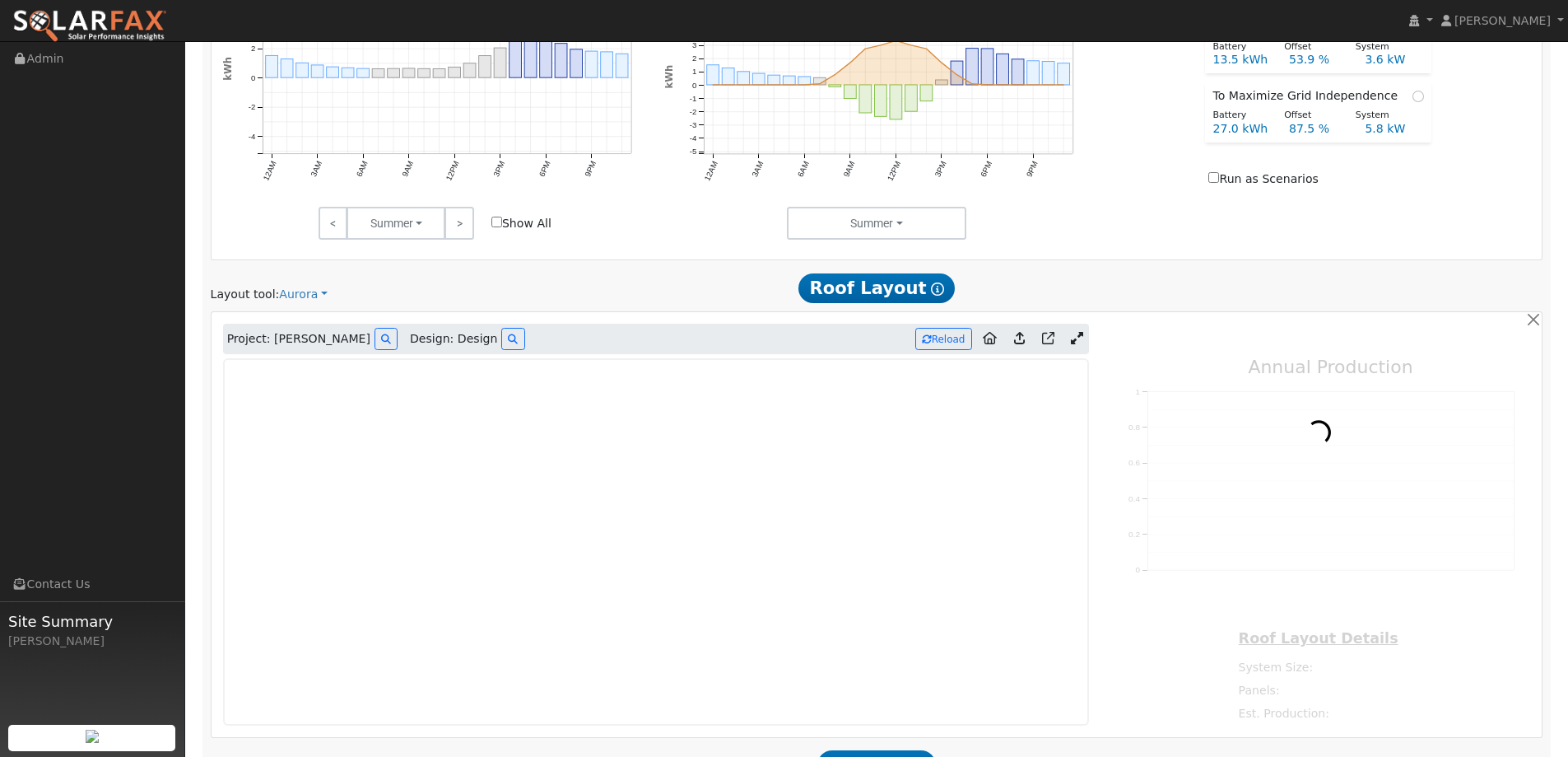
type input "0"
click at [131, 14] on img at bounding box center [89, 26] width 155 height 35
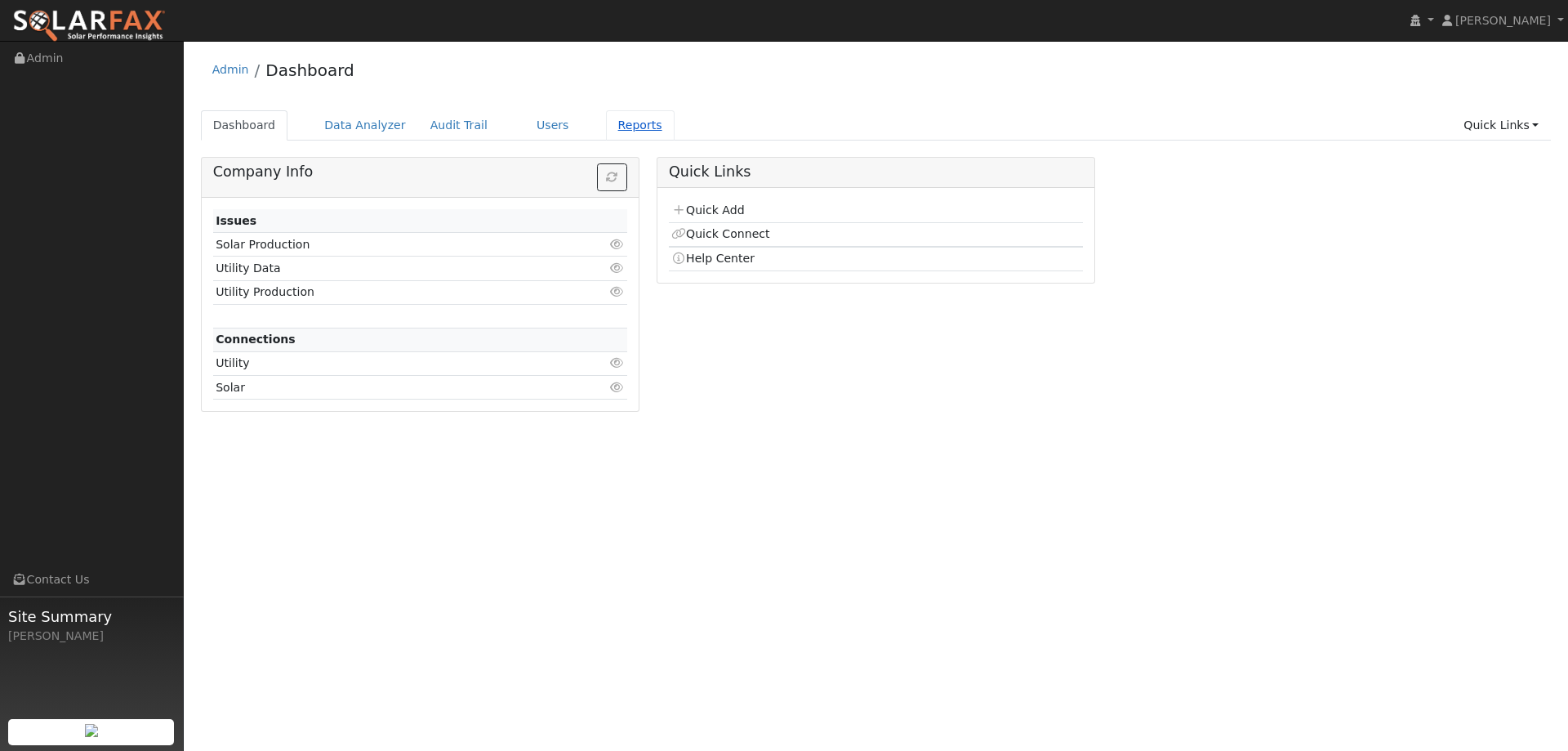
click at [617, 126] on link "Reports" at bounding box center [641, 125] width 69 height 30
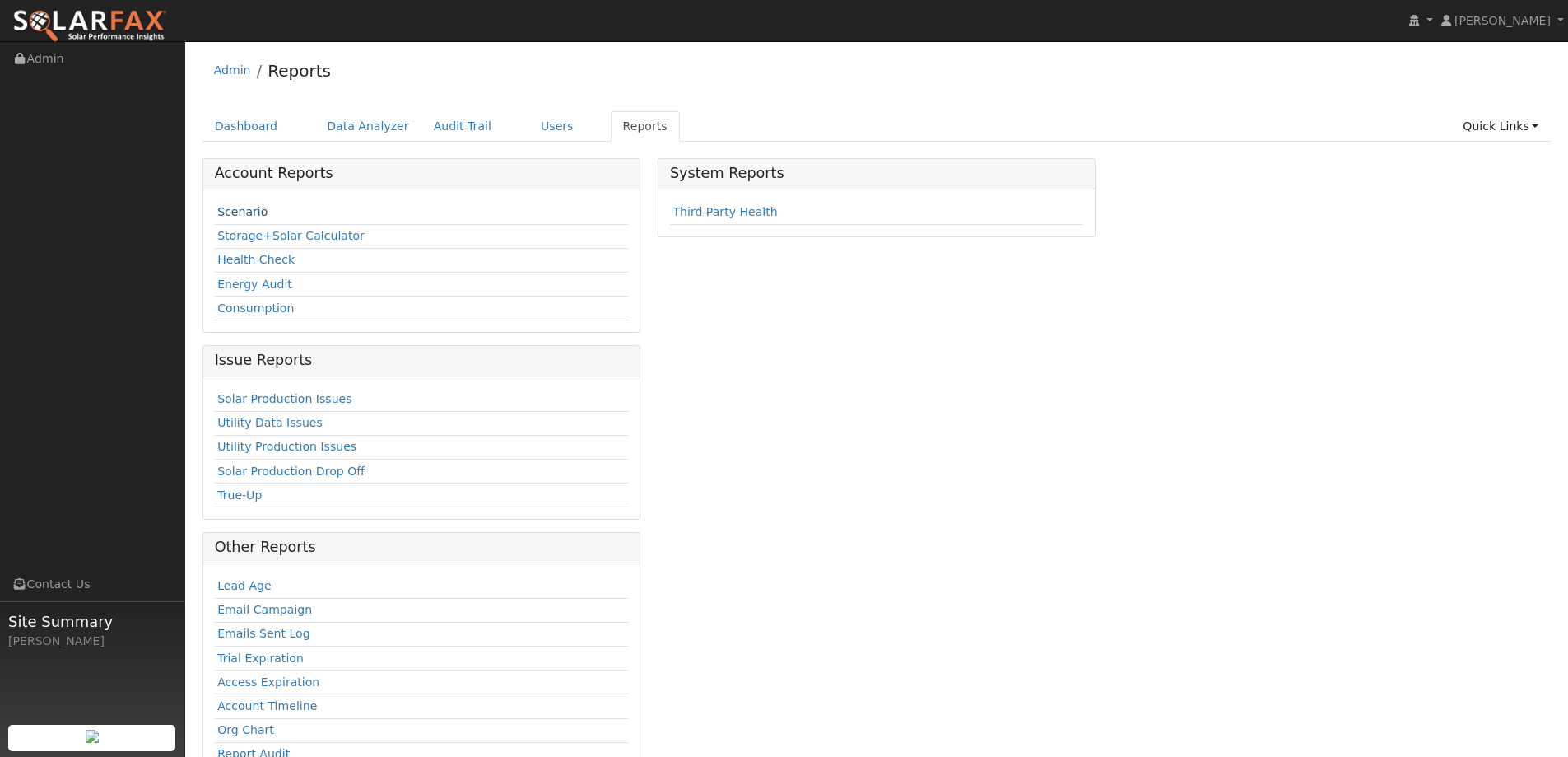
click at [245, 210] on link "Scenario" at bounding box center [242, 211] width 51 height 13
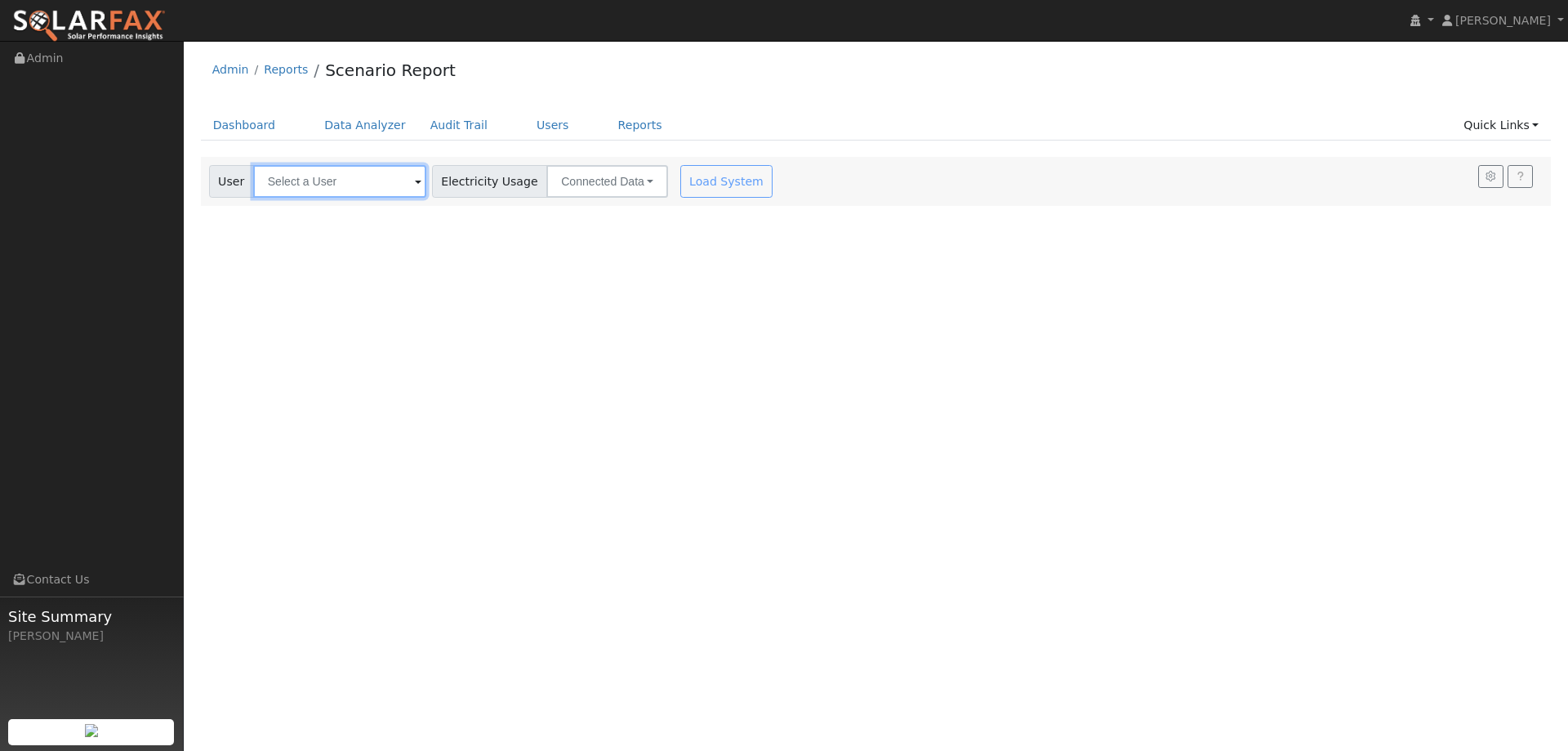
click at [351, 168] on input "text" at bounding box center [340, 181] width 173 height 32
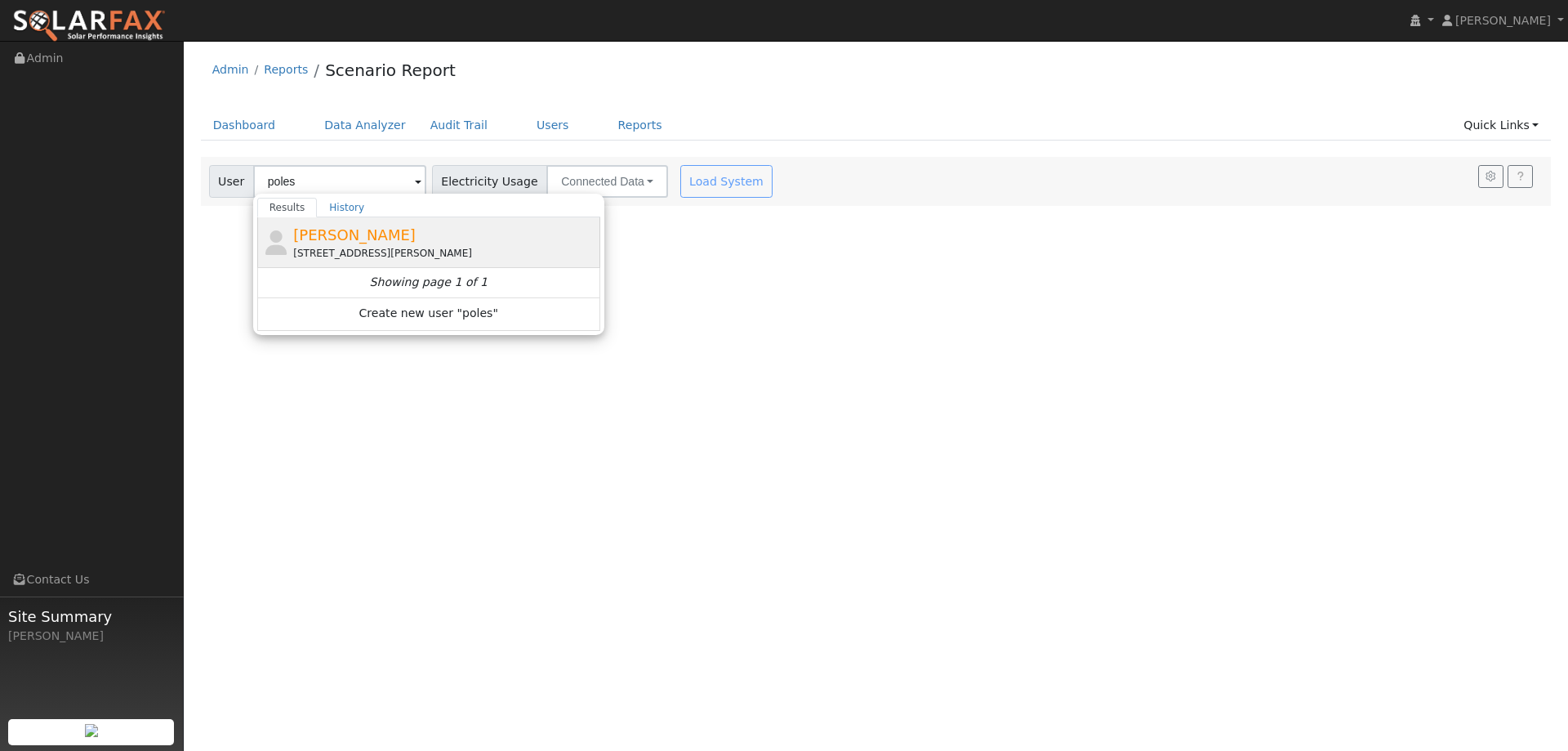
click at [374, 259] on div "[STREET_ADDRESS][PERSON_NAME]" at bounding box center [444, 253] width 303 height 15
type input "[PERSON_NAME]"
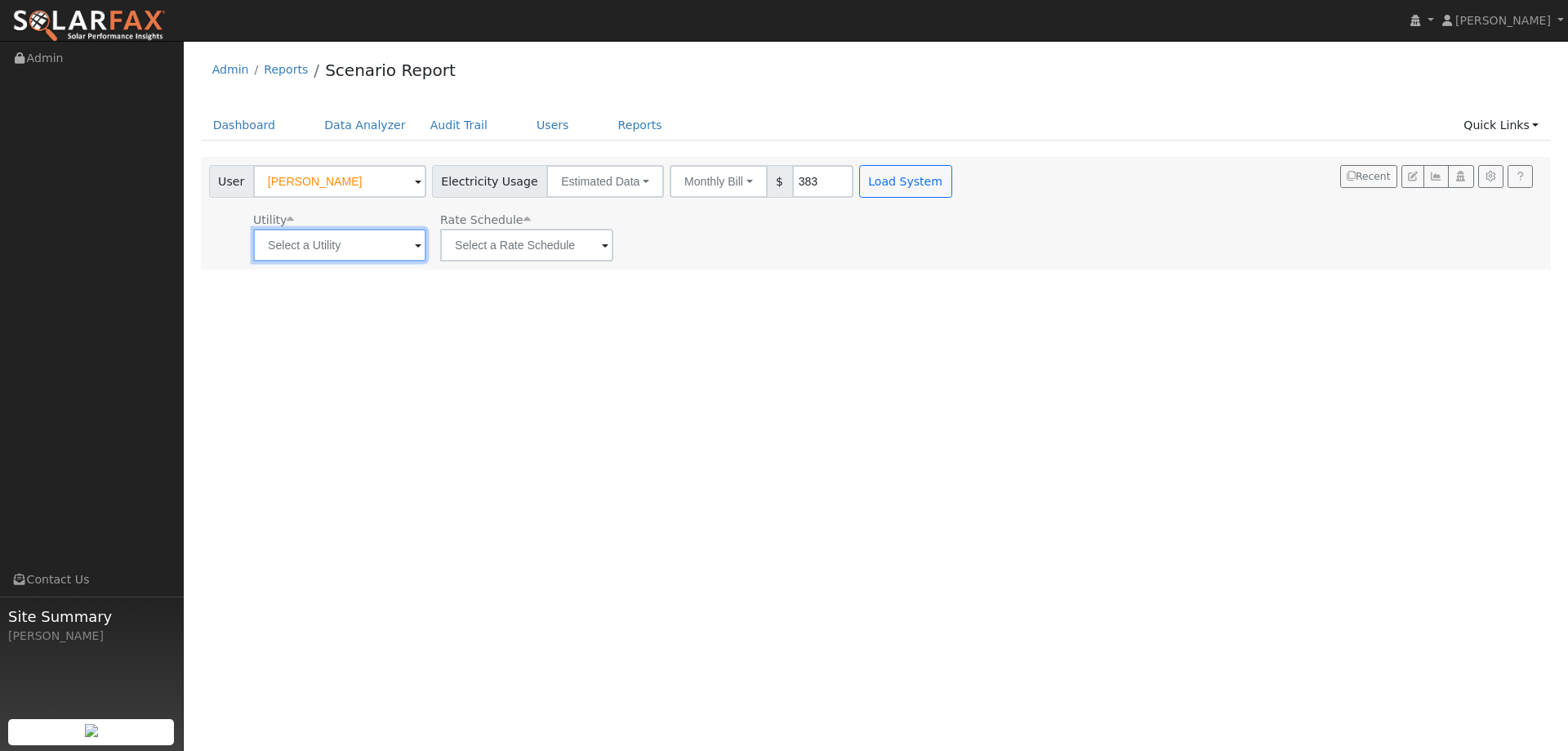
drag, startPoint x: 299, startPoint y: 259, endPoint x: 326, endPoint y: 251, distance: 28.2
click at [301, 259] on input "text" at bounding box center [340, 245] width 173 height 32
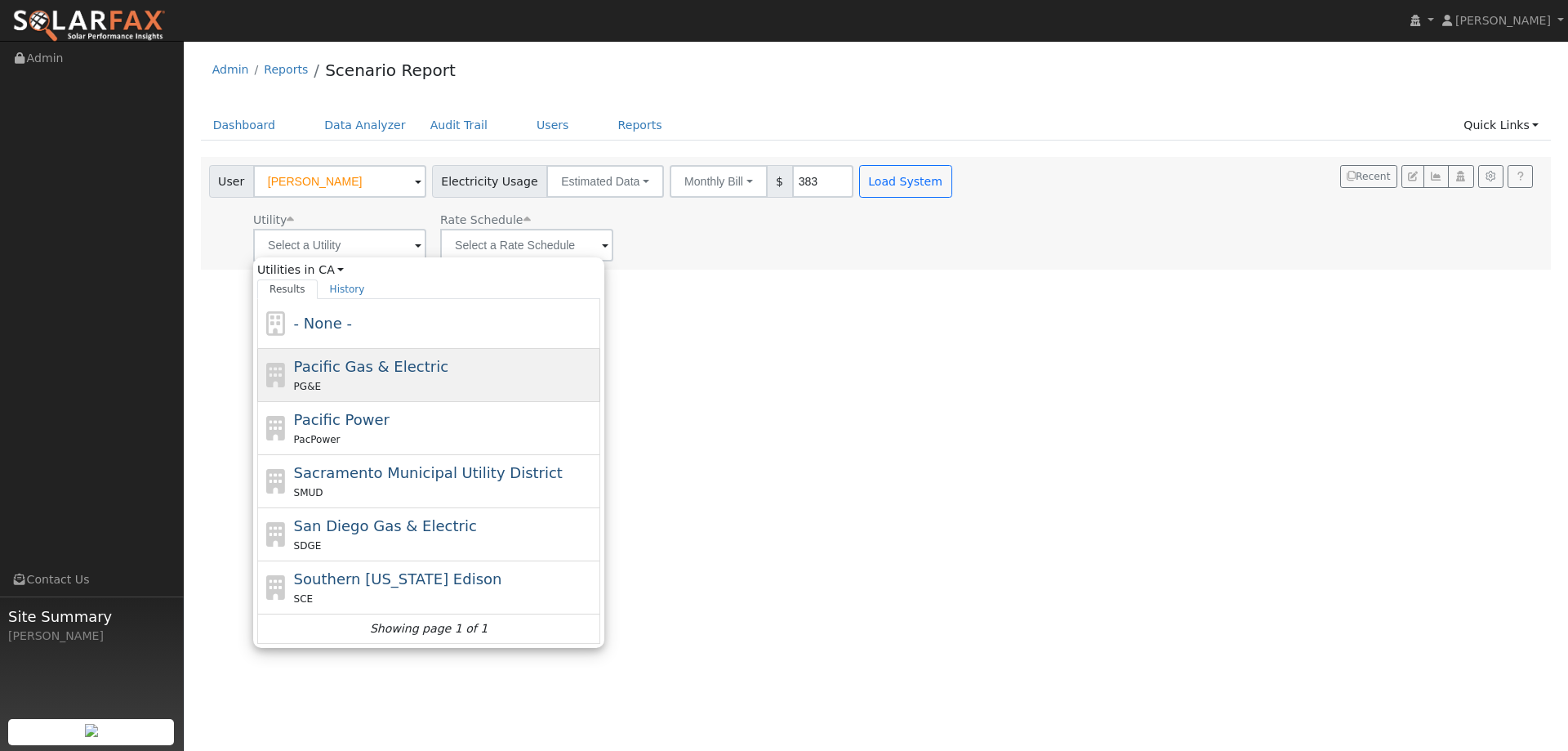
click at [425, 376] on div "Pacific Gas & Electric PG&E" at bounding box center [445, 376] width 303 height 39
type input "Pacific Gas & Electric"
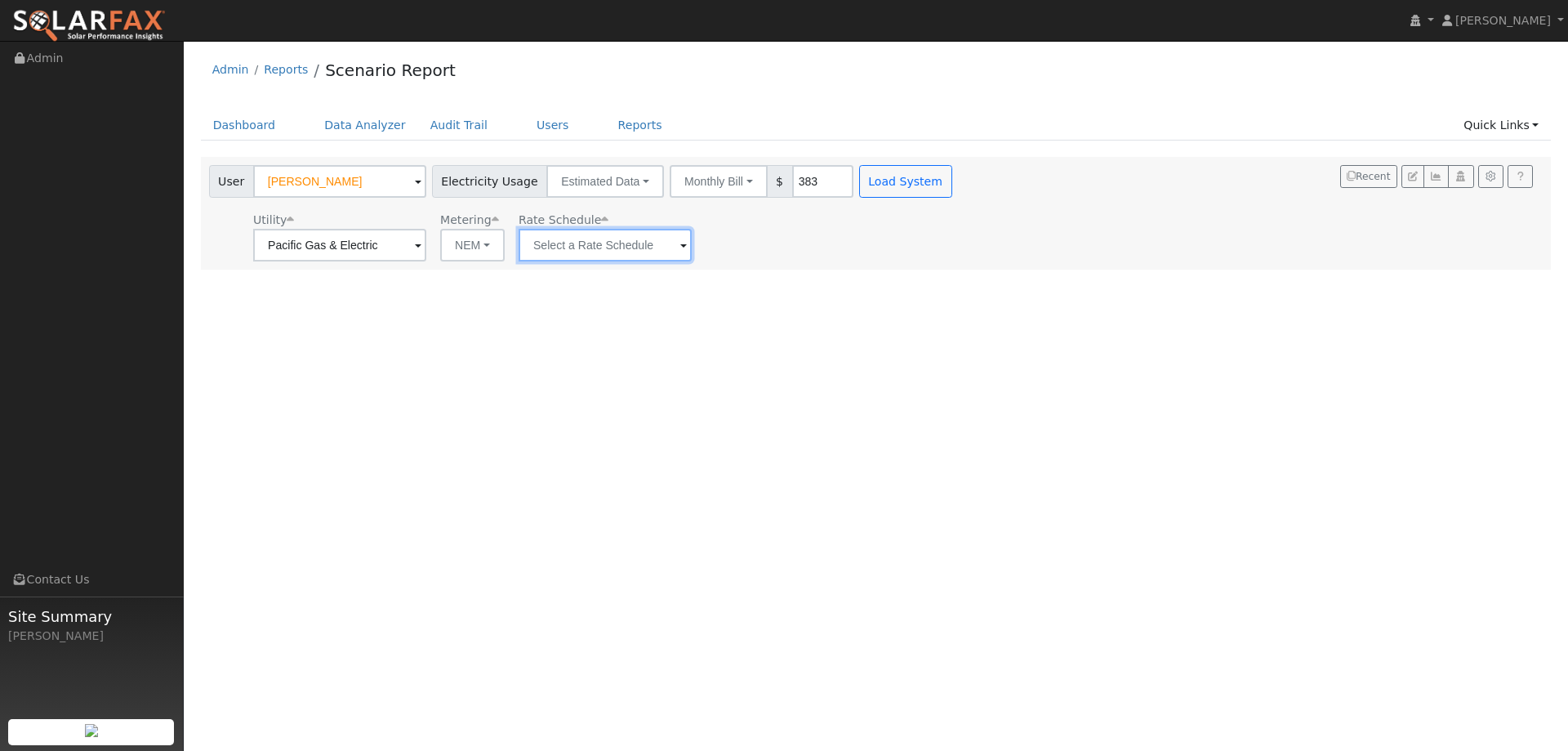
click at [586, 246] on input "text" at bounding box center [605, 245] width 173 height 32
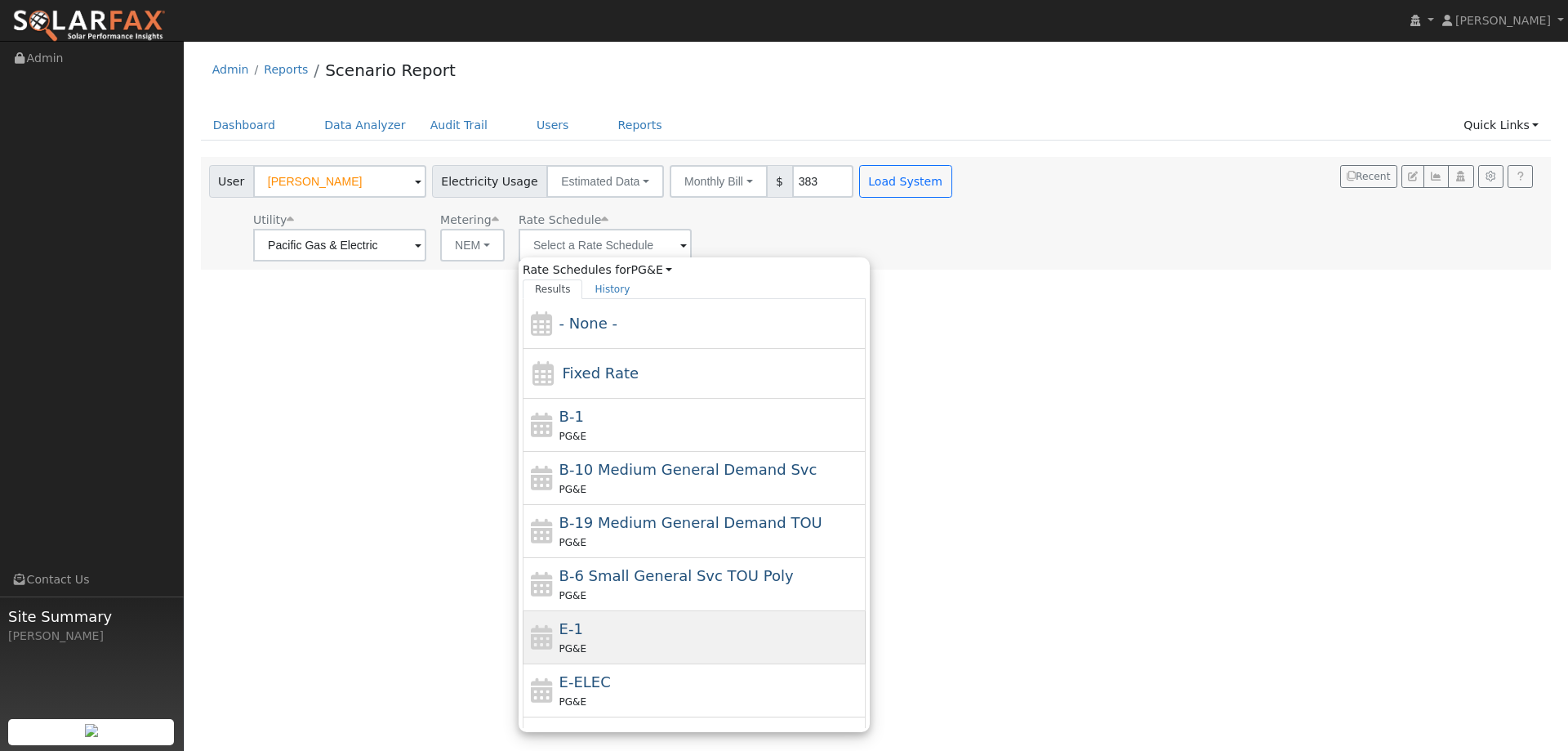
click at [608, 632] on div "E-1 PG&E" at bounding box center [710, 637] width 303 height 39
type input "E-1"
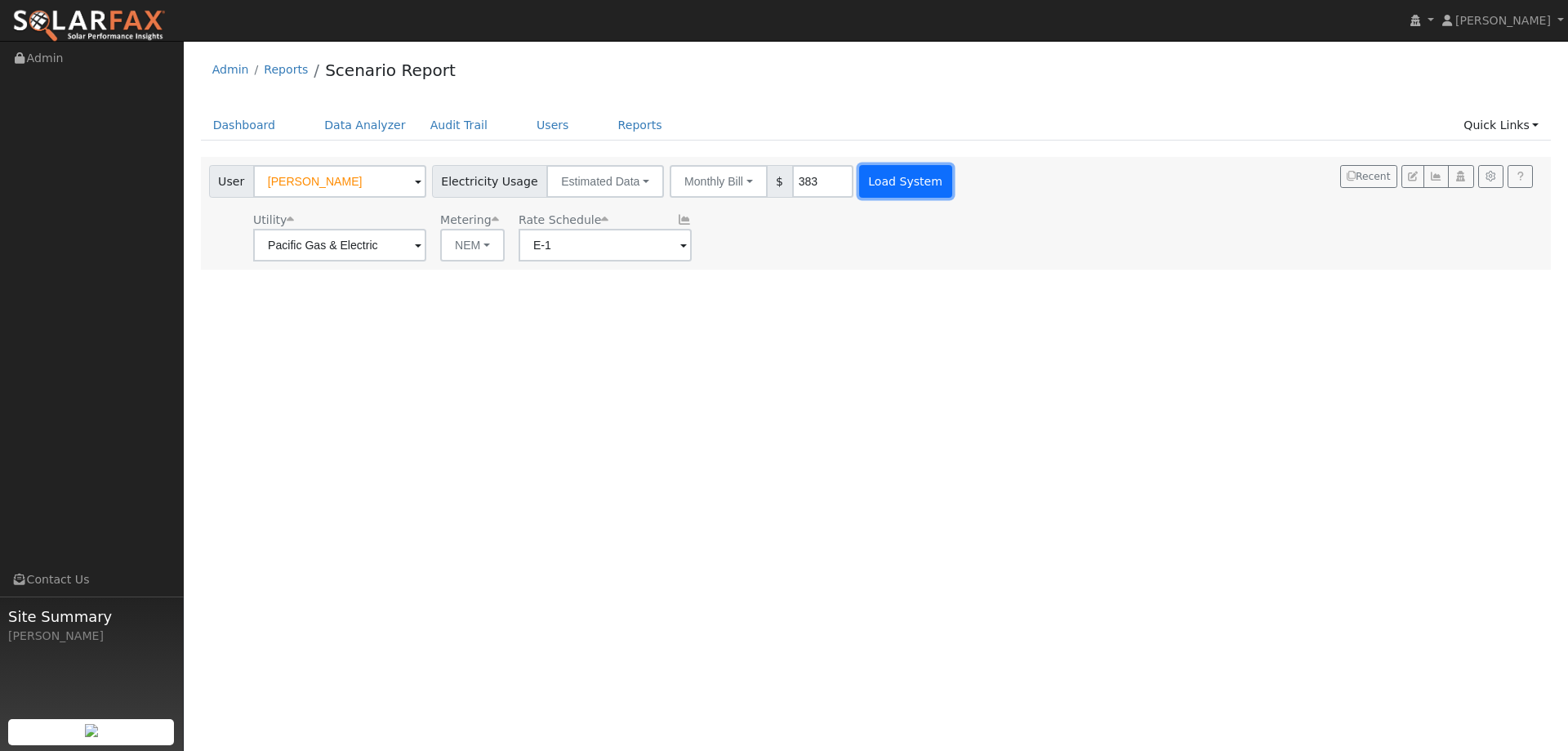
click at [901, 172] on button "Load System" at bounding box center [905, 181] width 93 height 32
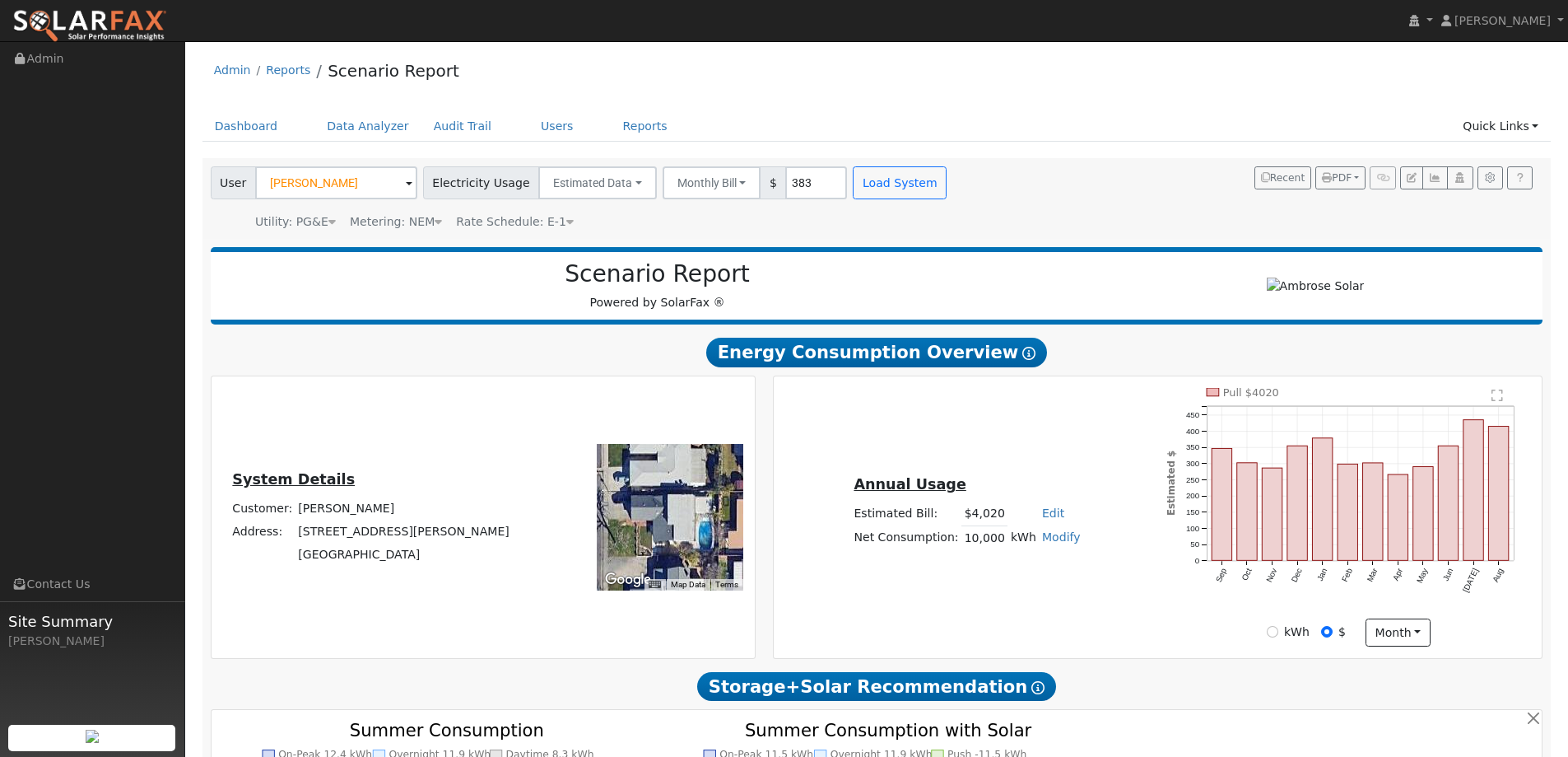
type input "0"
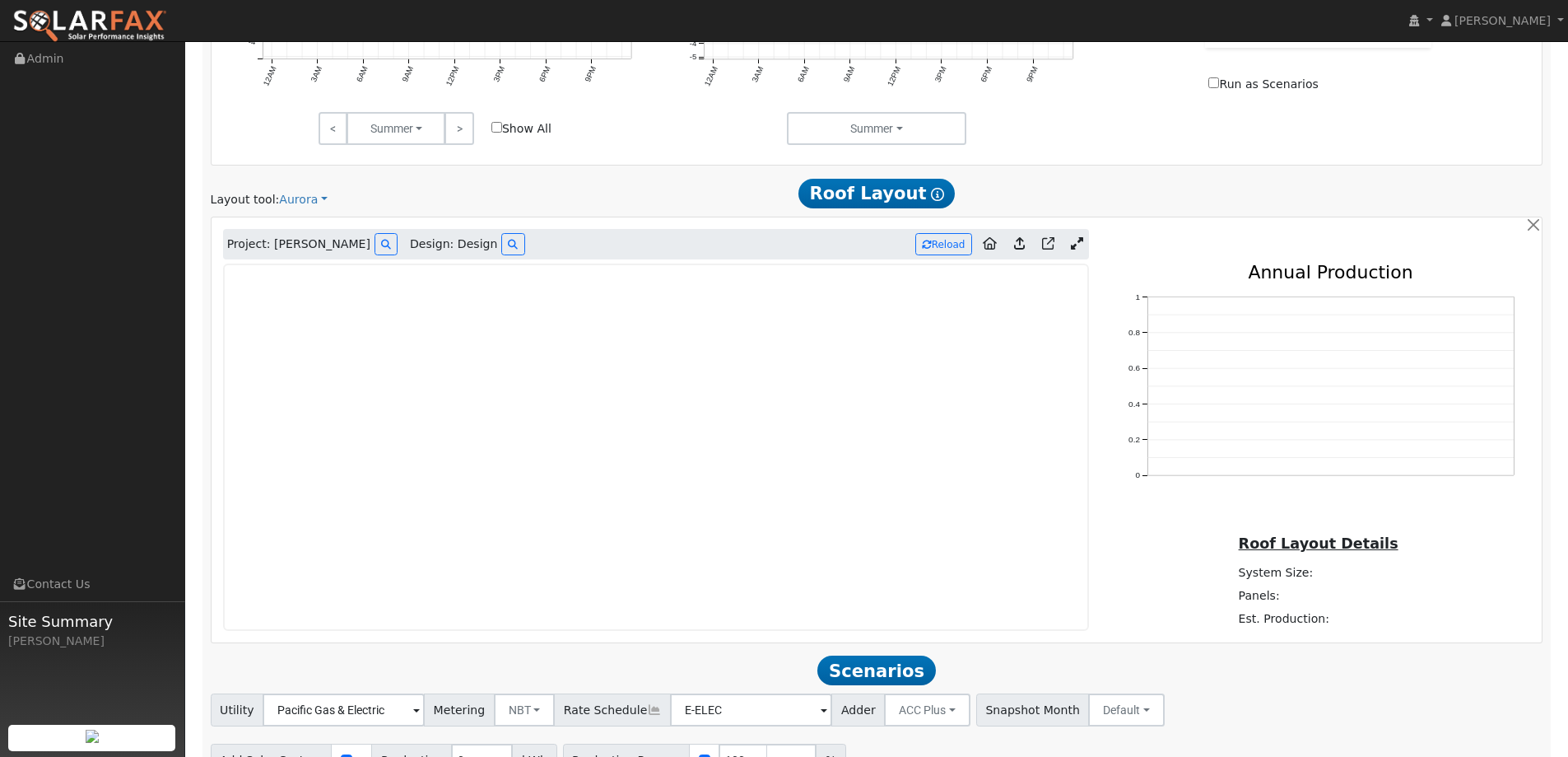
scroll to position [966, 0]
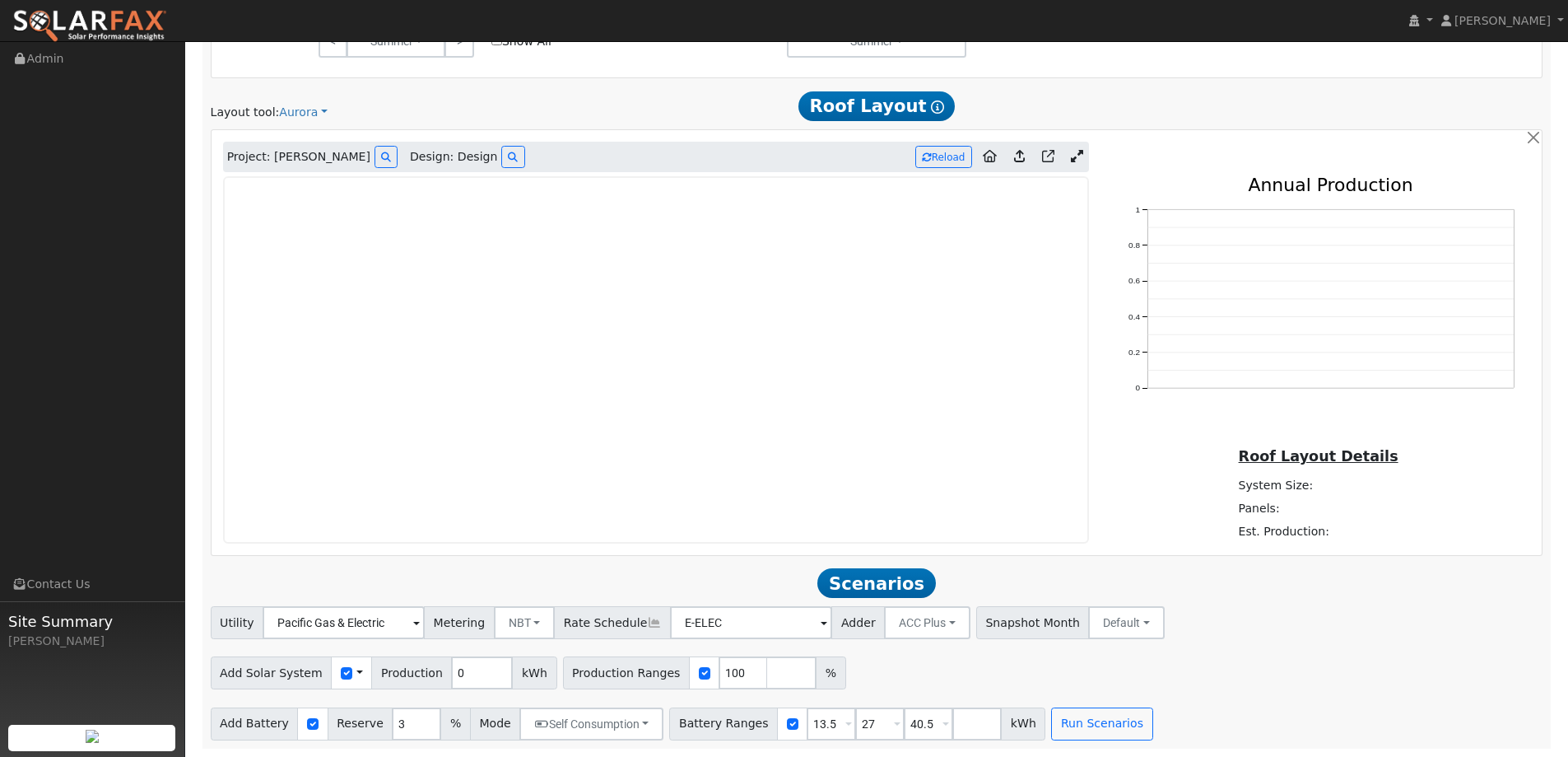
click at [106, 10] on img at bounding box center [89, 26] width 155 height 35
